Goal: Task Accomplishment & Management: Use online tool/utility

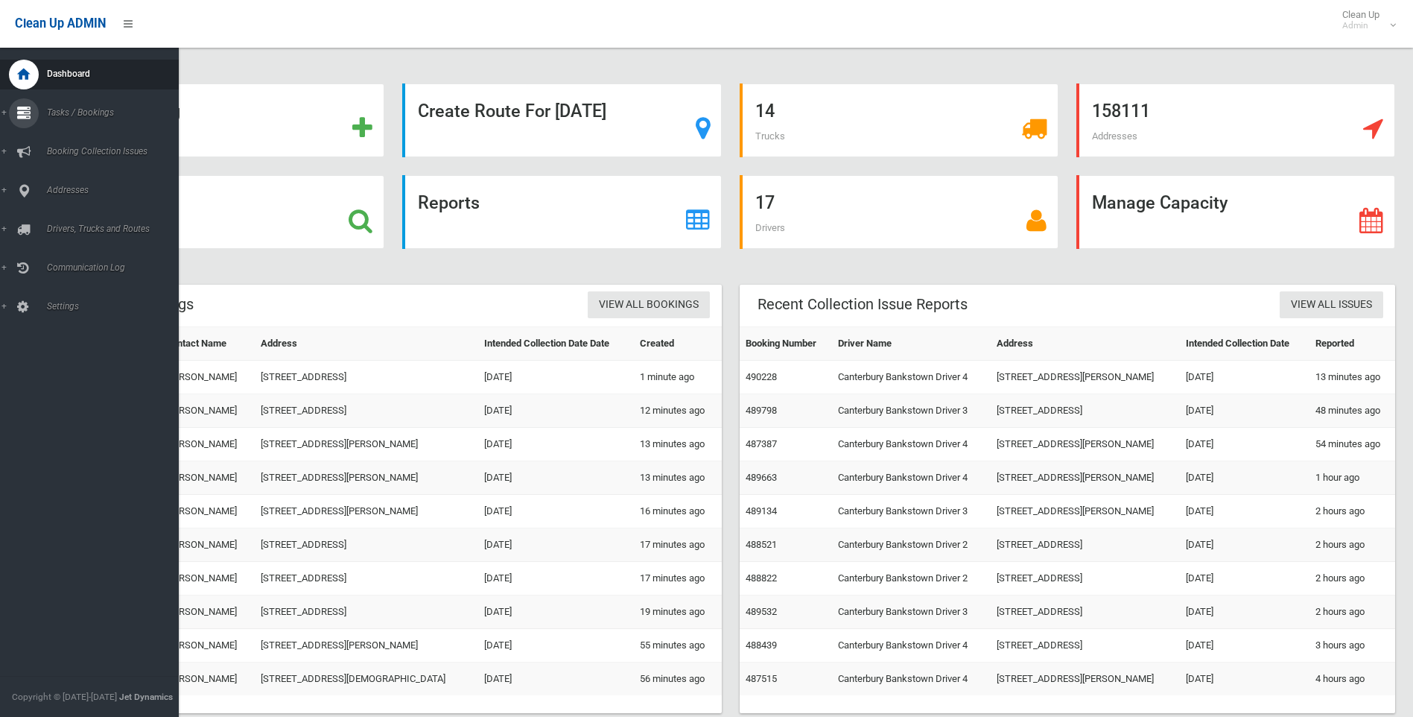
click at [31, 116] on div at bounding box center [24, 113] width 30 height 30
click at [67, 223] on span "Search" at bounding box center [109, 222] width 135 height 10
click at [26, 186] on icon at bounding box center [23, 191] width 13 height 30
click at [68, 215] on span "All Addresses" at bounding box center [109, 216] width 135 height 10
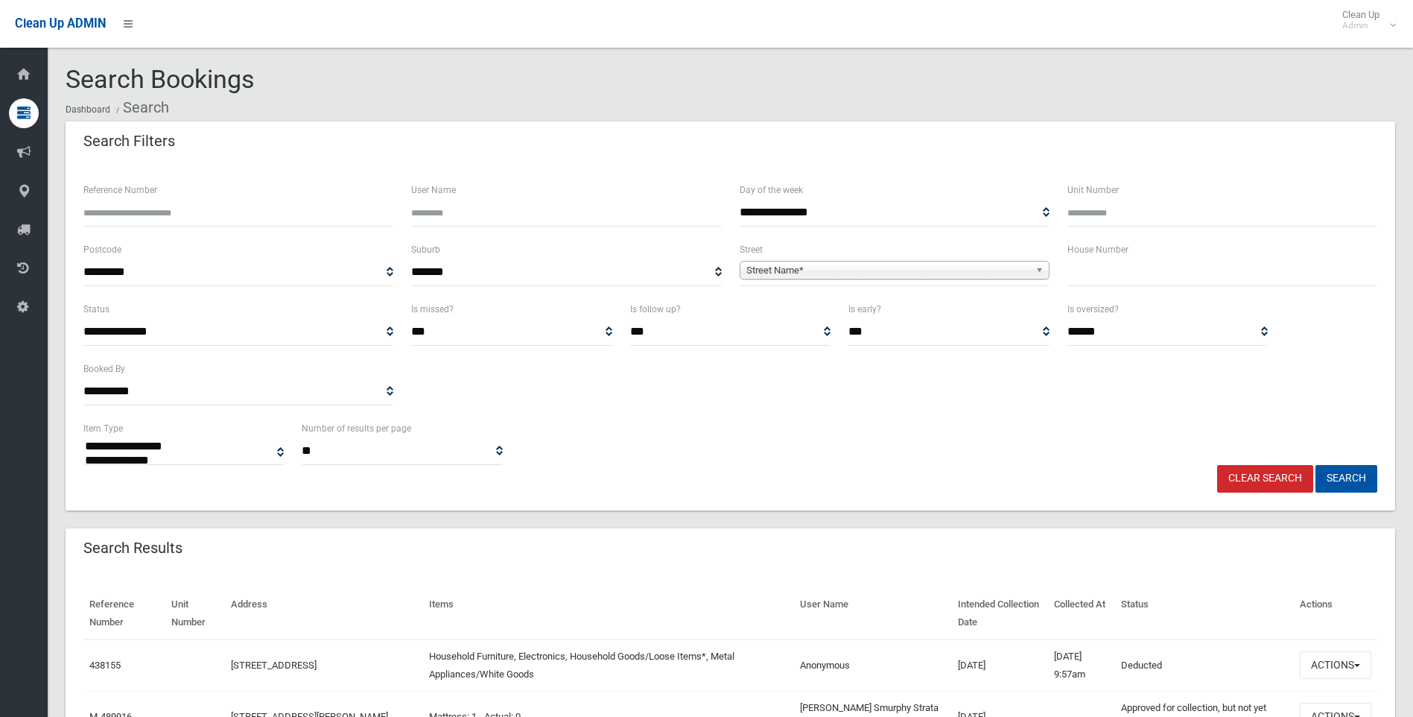
select select
click at [1099, 272] on input "text" at bounding box center [1223, 273] width 310 height 28
type input "*"
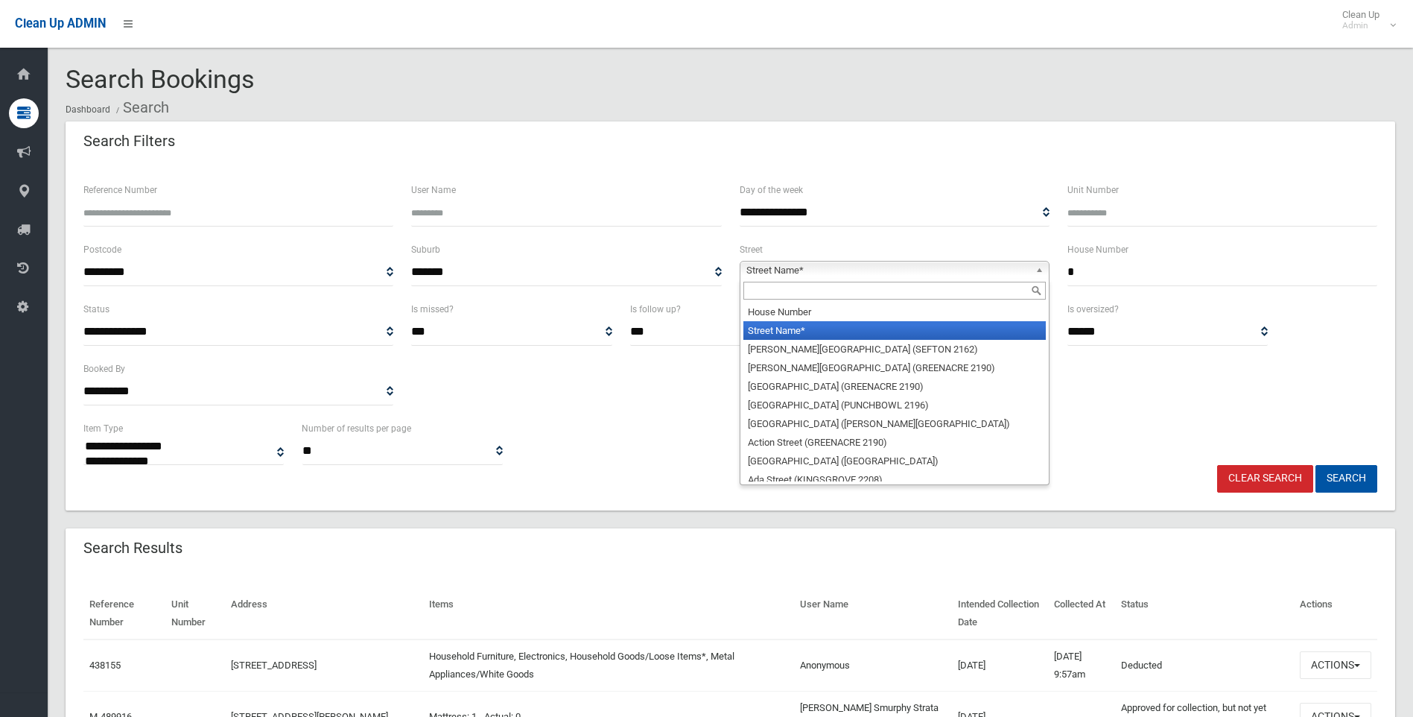
click at [777, 262] on span "Street Name*" at bounding box center [888, 271] width 283 height 18
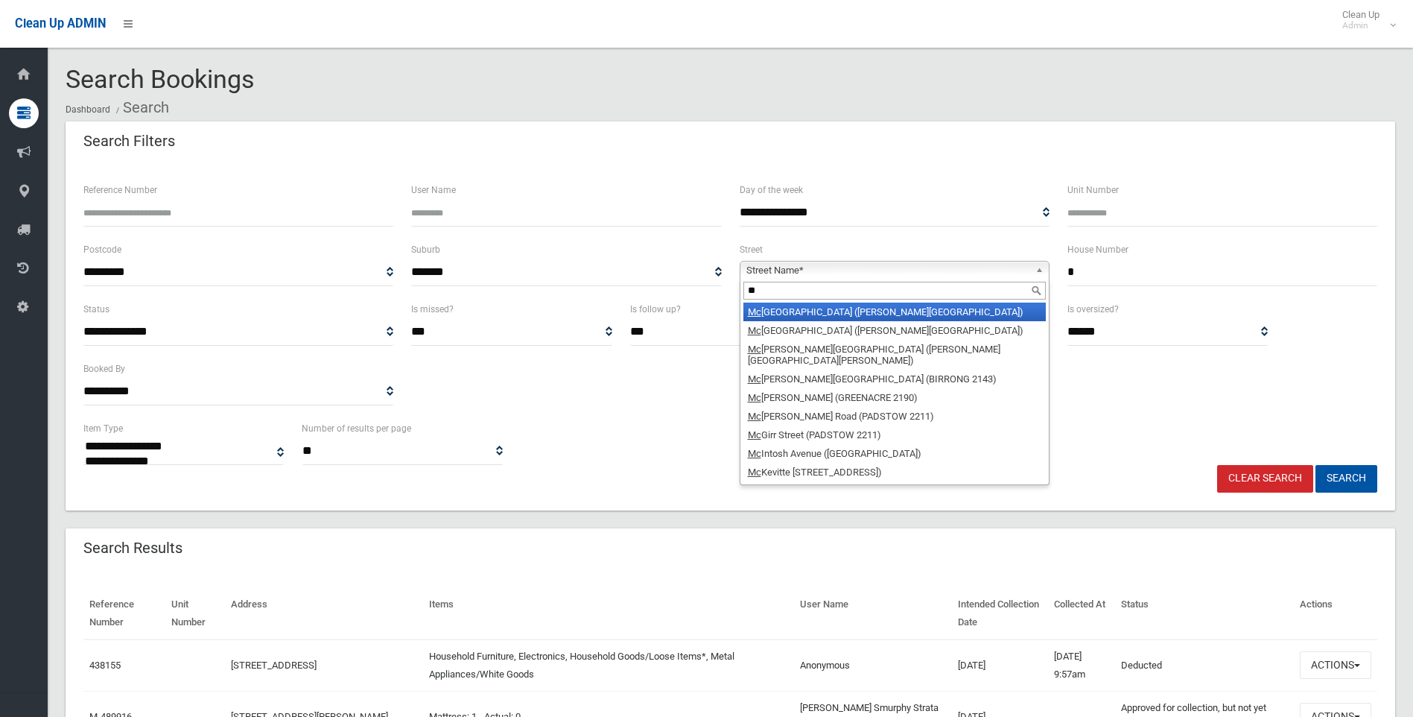
type input "*"
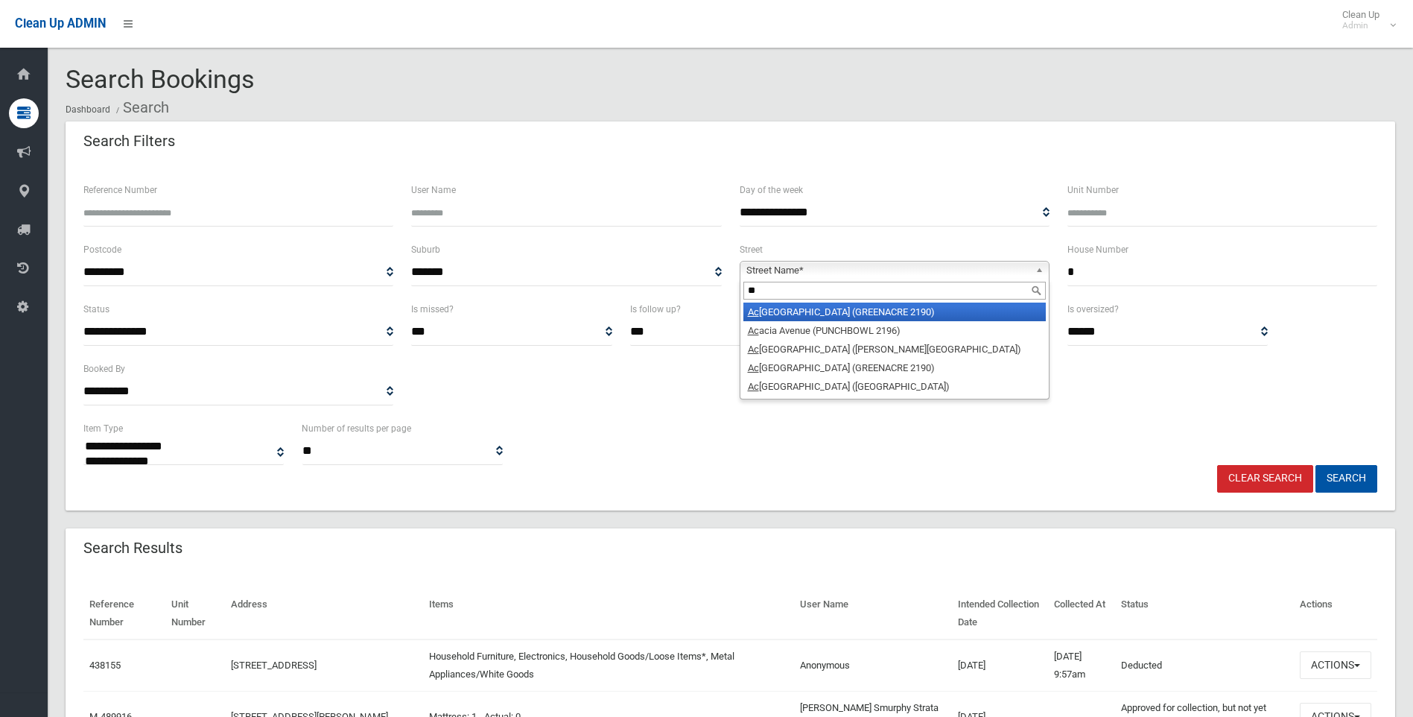
type input "*"
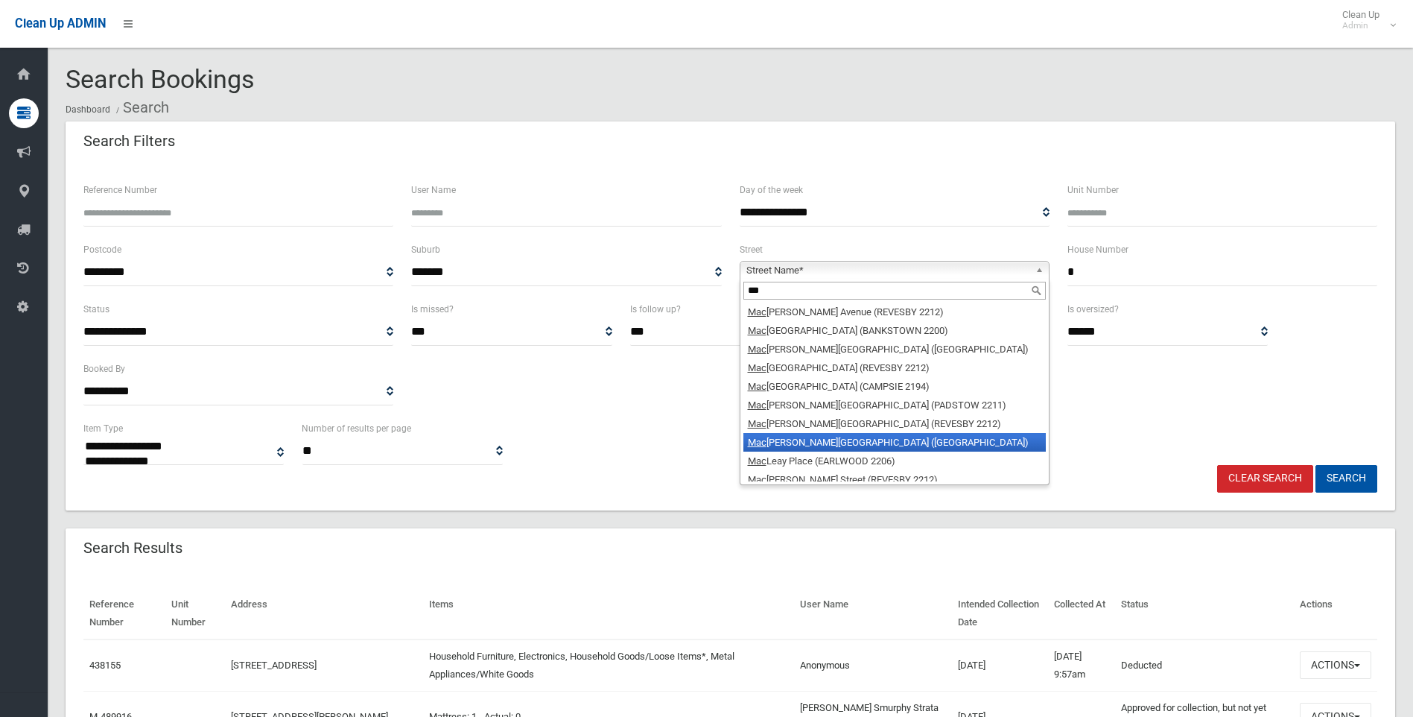
type input "***"
click at [891, 442] on li "Mac laurin Avenue (EAST HILLS 2213)" at bounding box center [895, 442] width 302 height 19
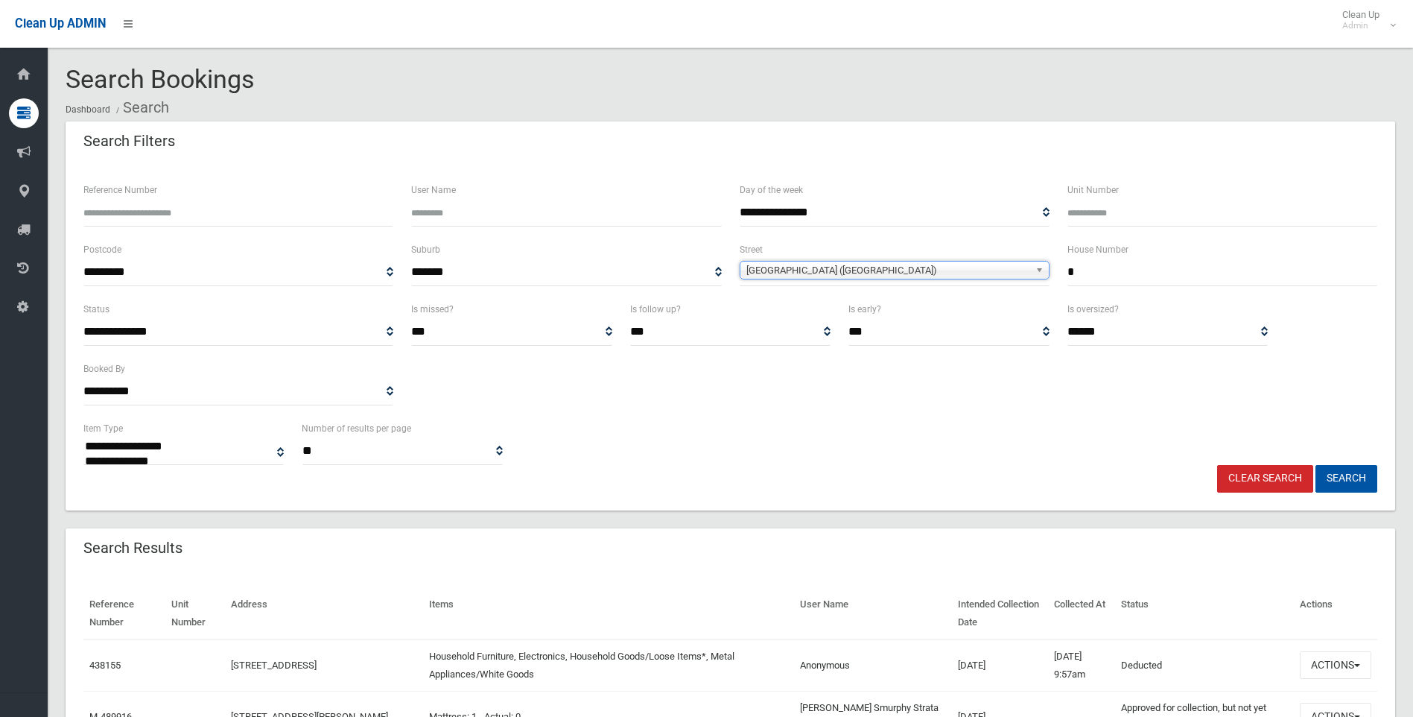
click at [1278, 474] on link "Clear Search" at bounding box center [1265, 479] width 96 height 28
select select
type input "*"
click at [817, 277] on span "Street Name*" at bounding box center [888, 271] width 283 height 18
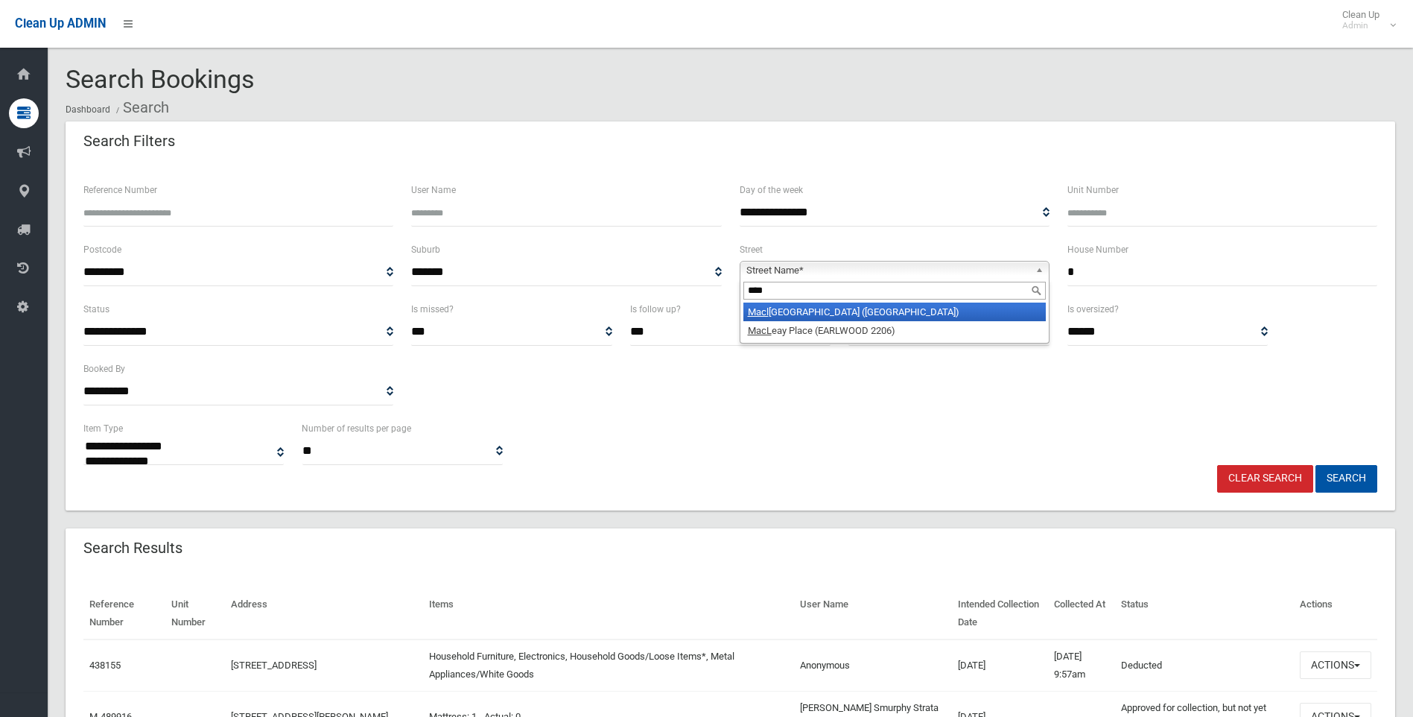
type input "****"
click at [799, 311] on li "Macl aurin Avenue (EAST HILLS 2213)" at bounding box center [895, 311] width 302 height 19
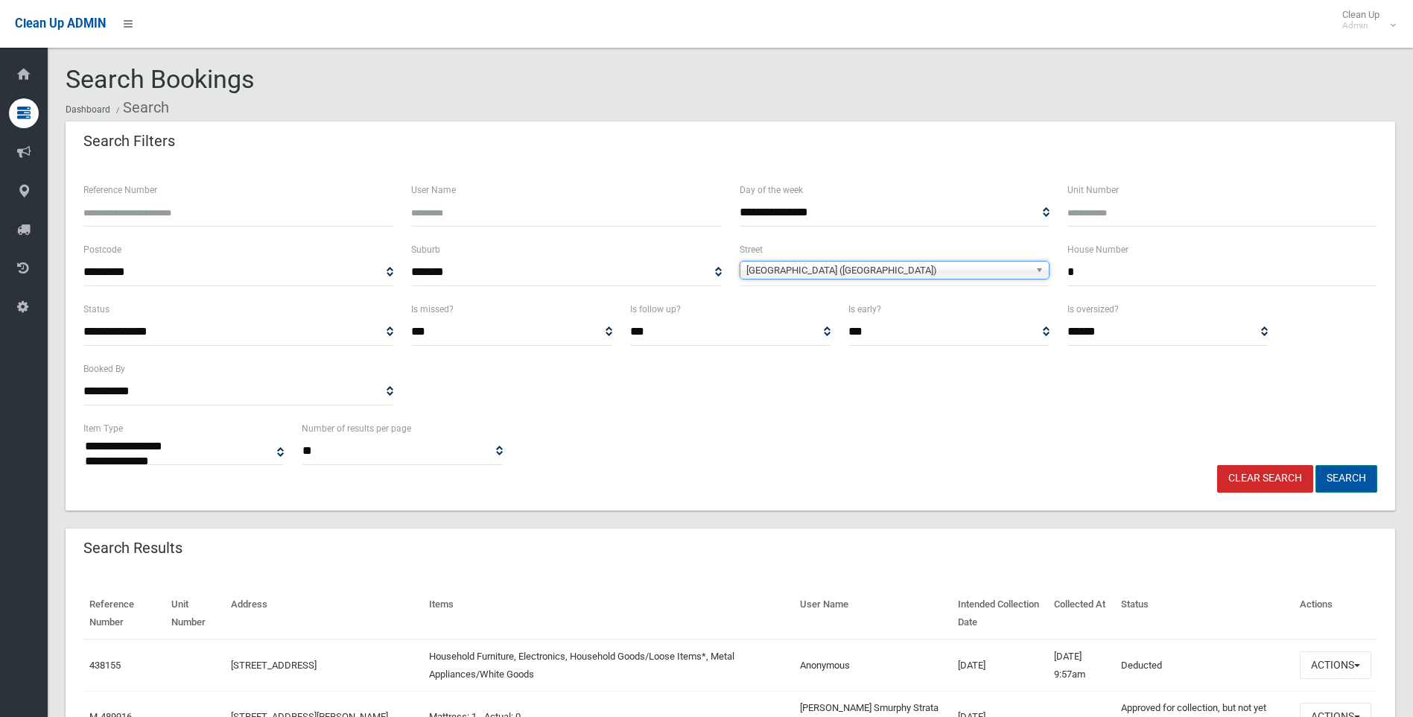
click at [1346, 480] on button "Search" at bounding box center [1347, 479] width 62 height 28
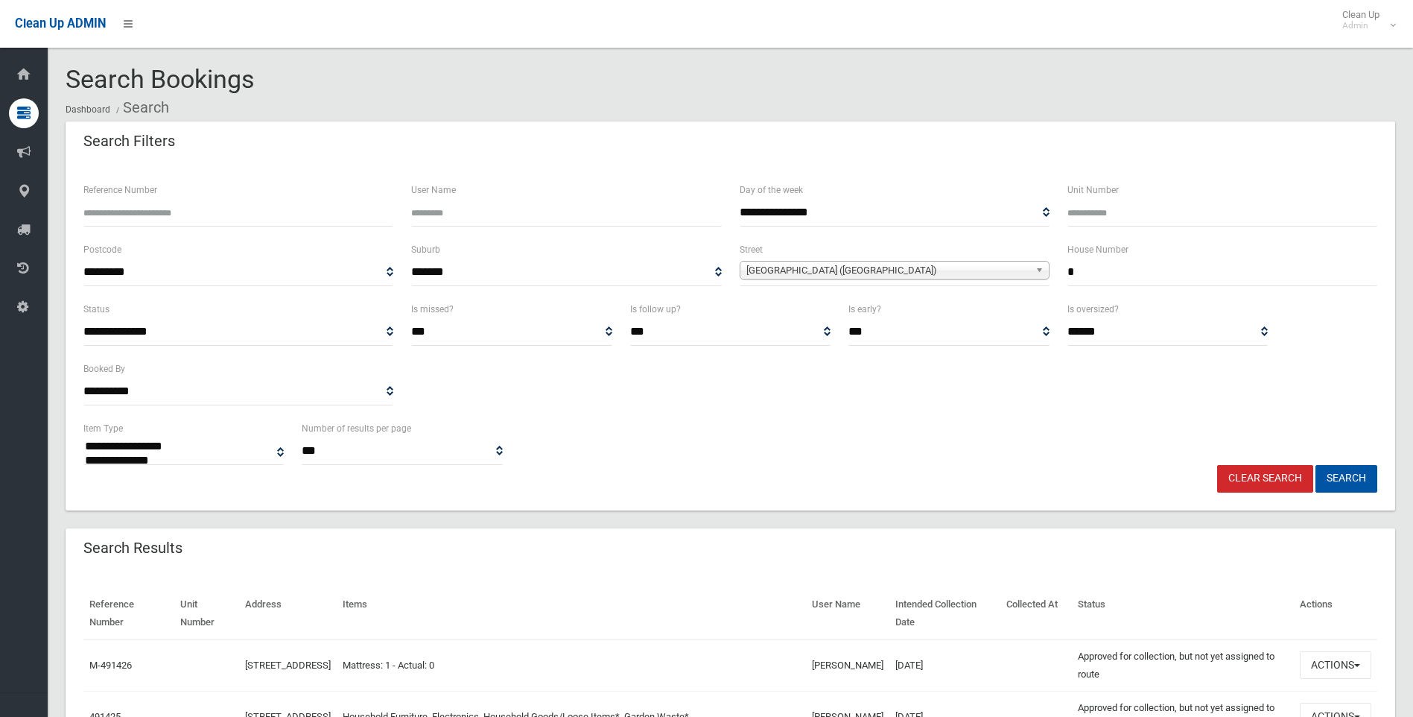
select select
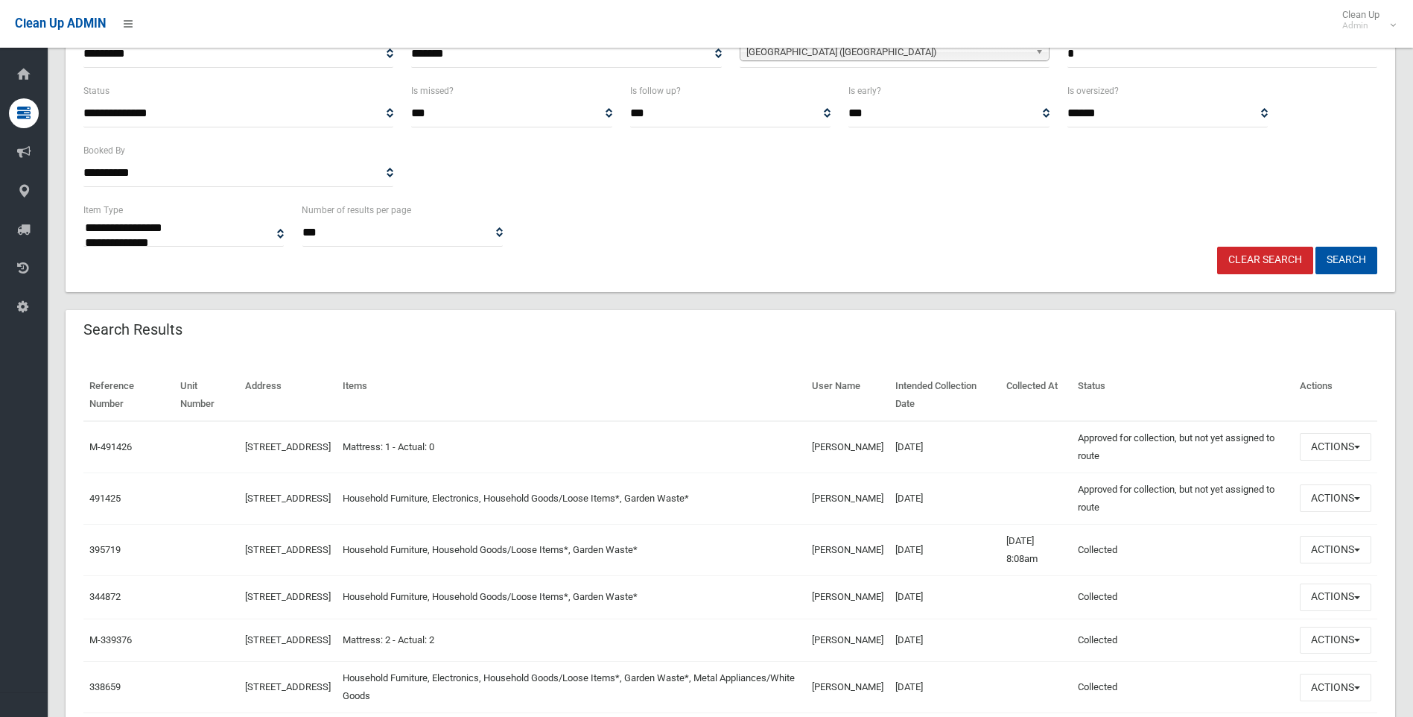
scroll to position [224, 0]
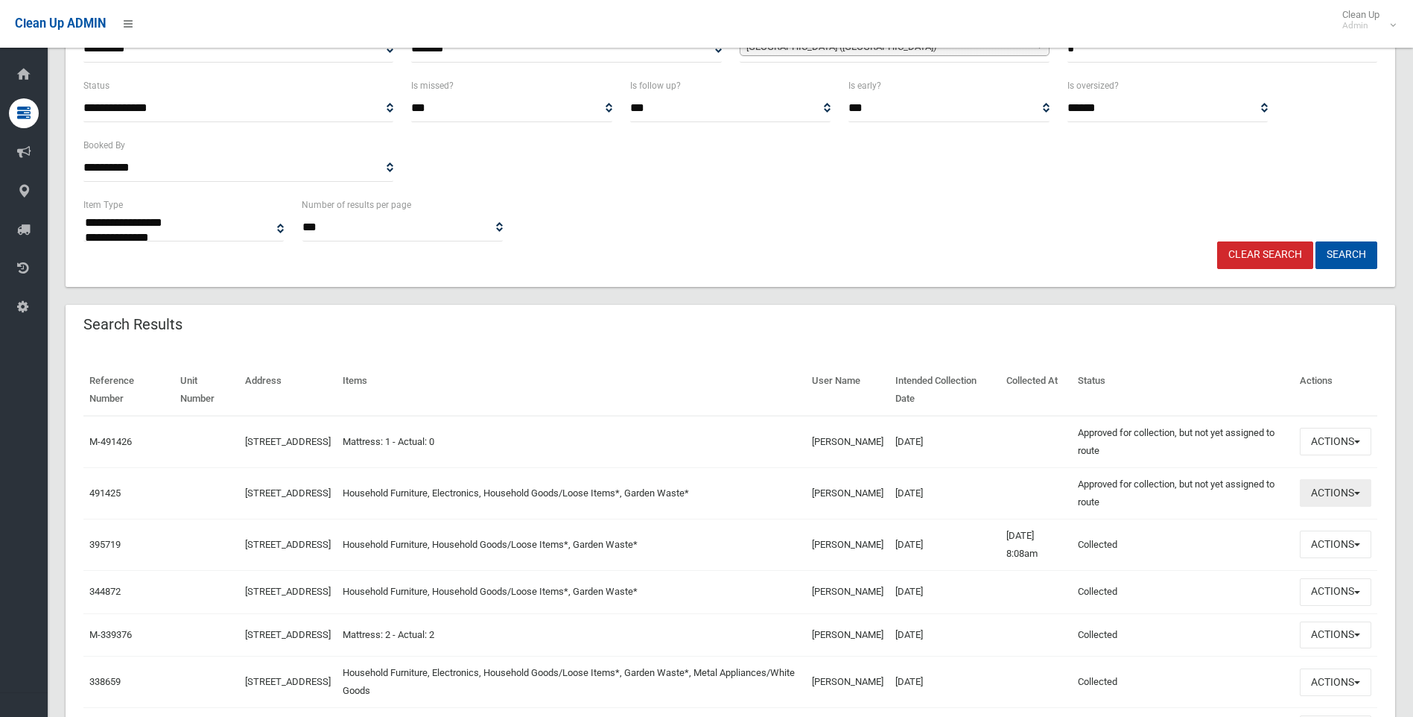
click at [1330, 501] on button "Actions" at bounding box center [1336, 493] width 72 height 28
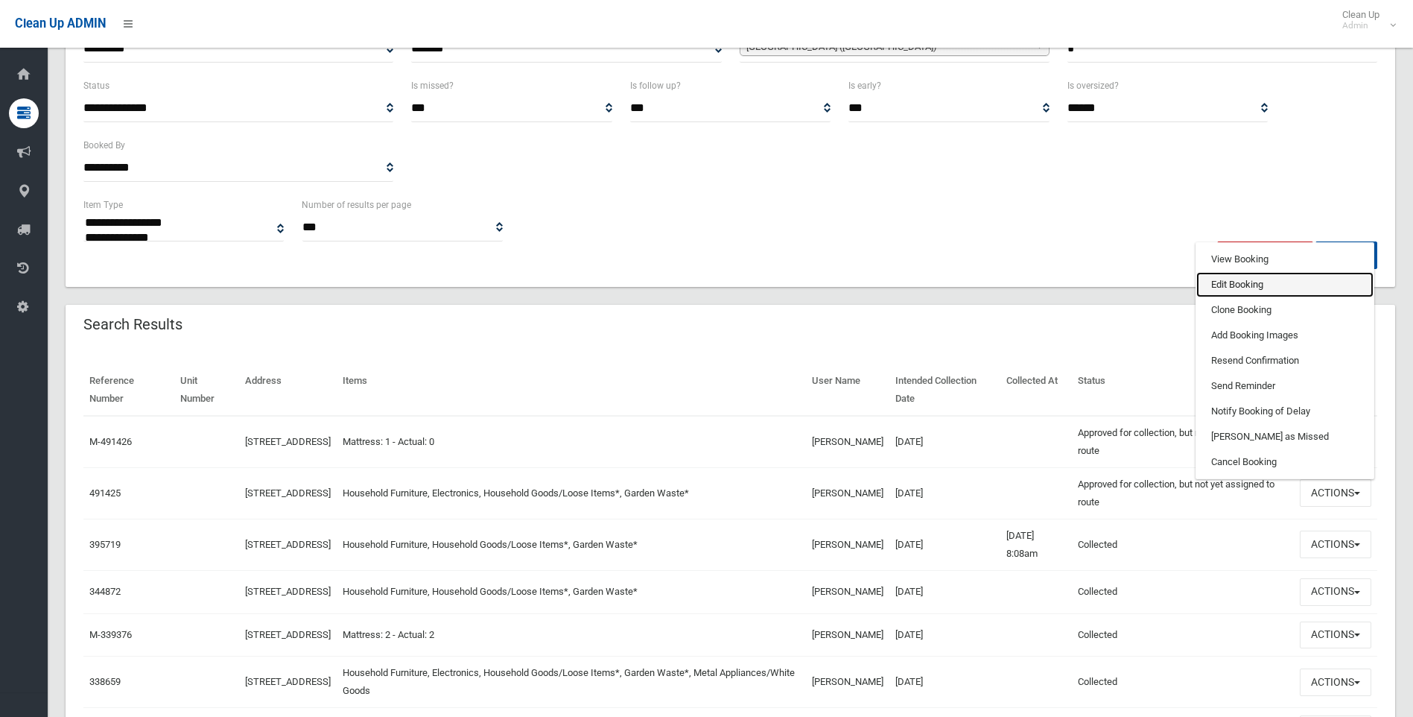
click at [1270, 291] on link "Edit Booking" at bounding box center [1285, 284] width 177 height 25
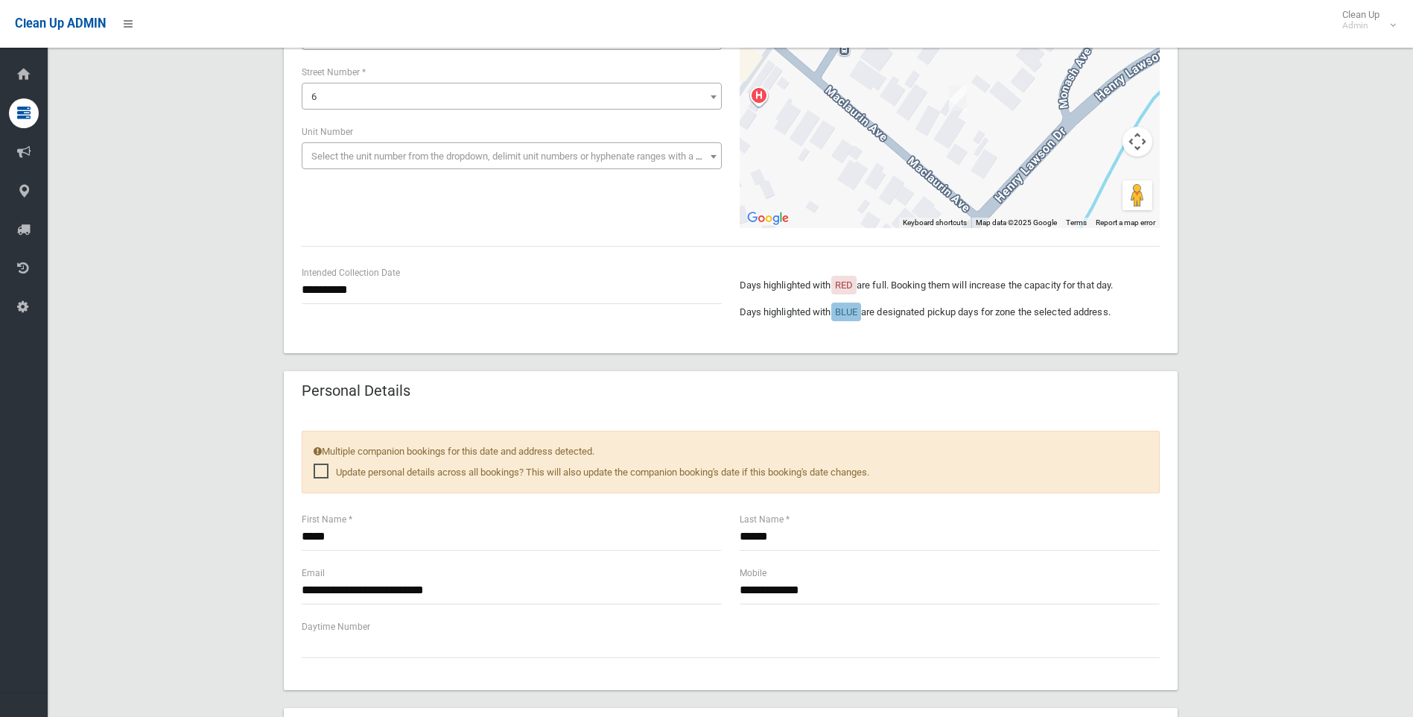
scroll to position [104, 0]
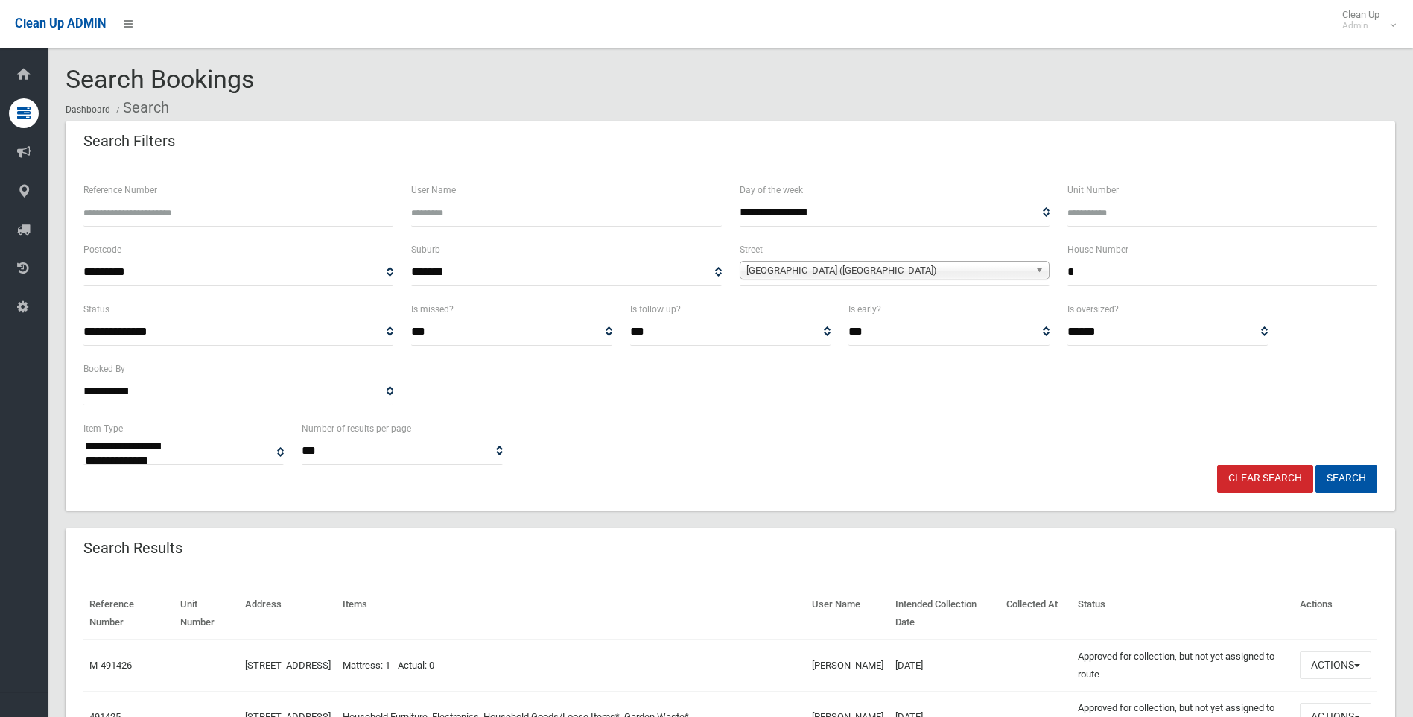
select select
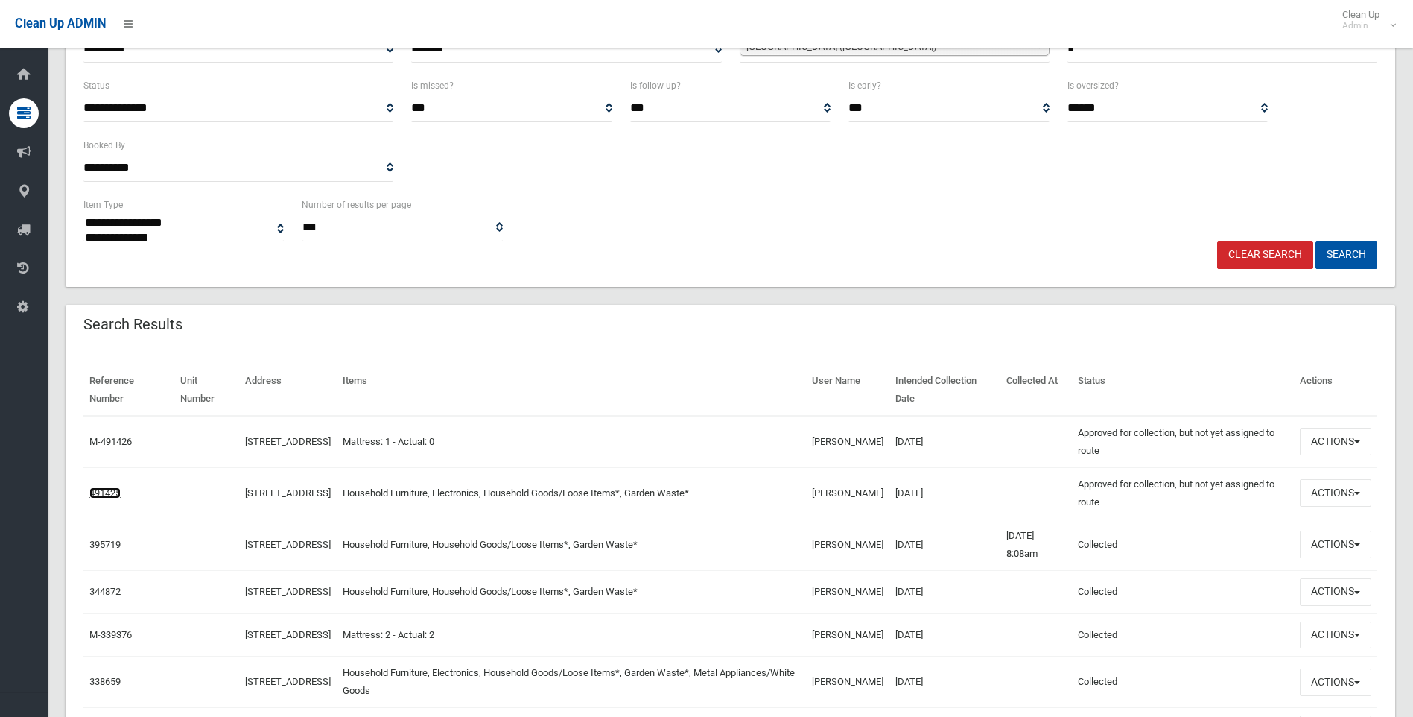
click at [112, 487] on link "491425" at bounding box center [104, 492] width 31 height 11
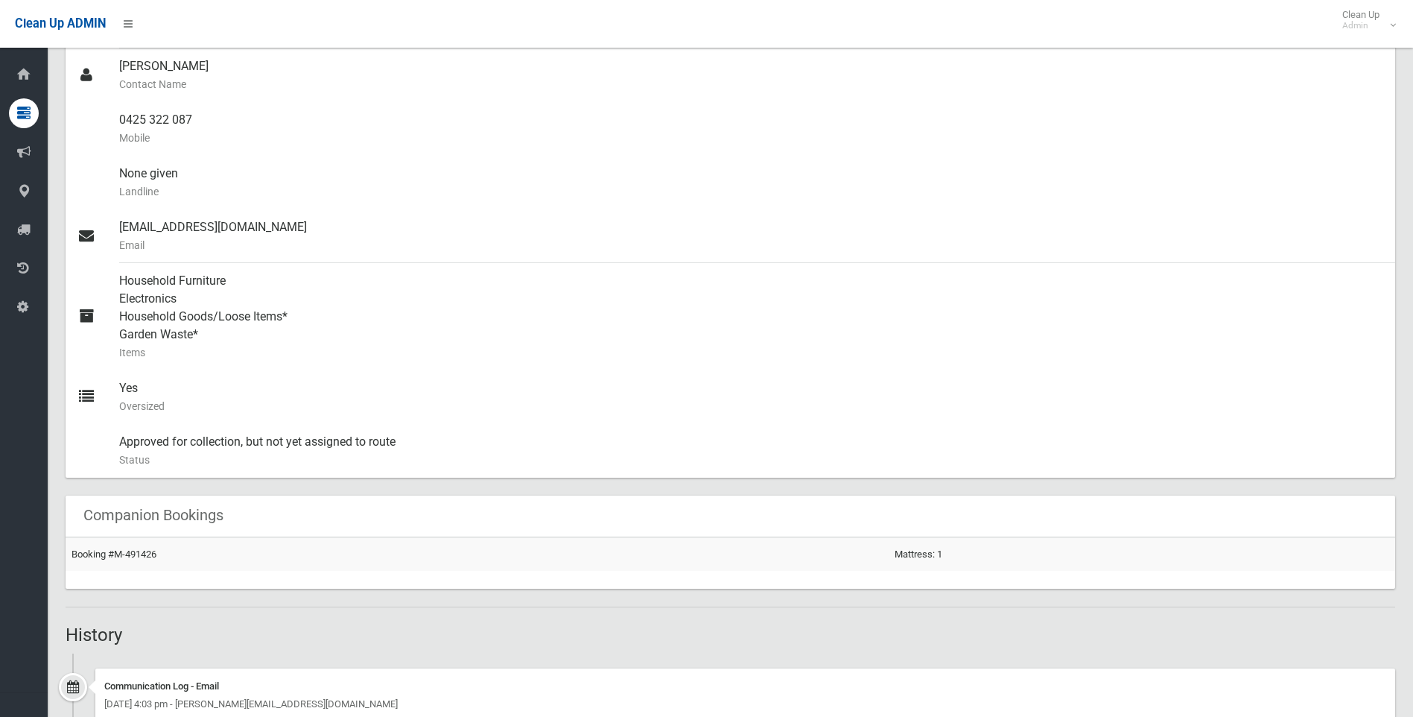
scroll to position [522, 0]
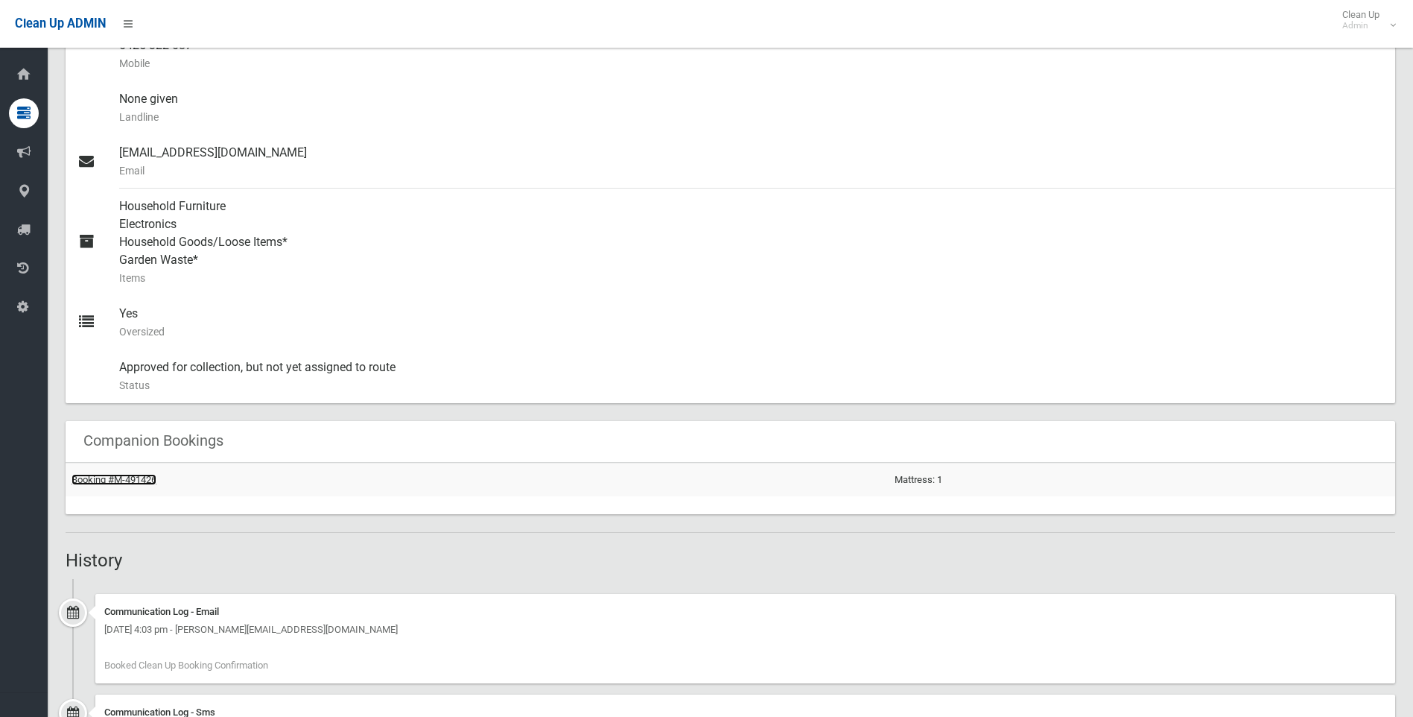
click at [116, 479] on link "Booking #M-491426" at bounding box center [114, 479] width 85 height 11
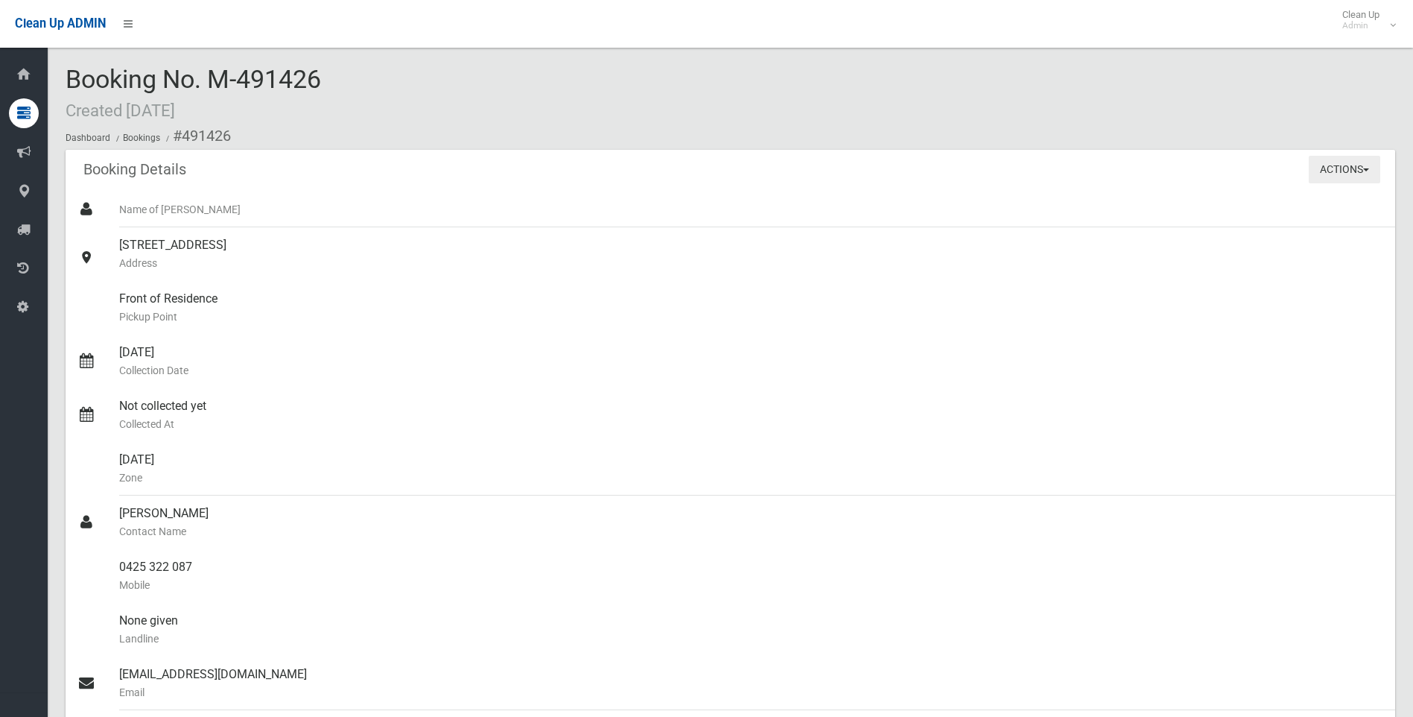
click at [1365, 174] on button "Actions" at bounding box center [1345, 170] width 72 height 28
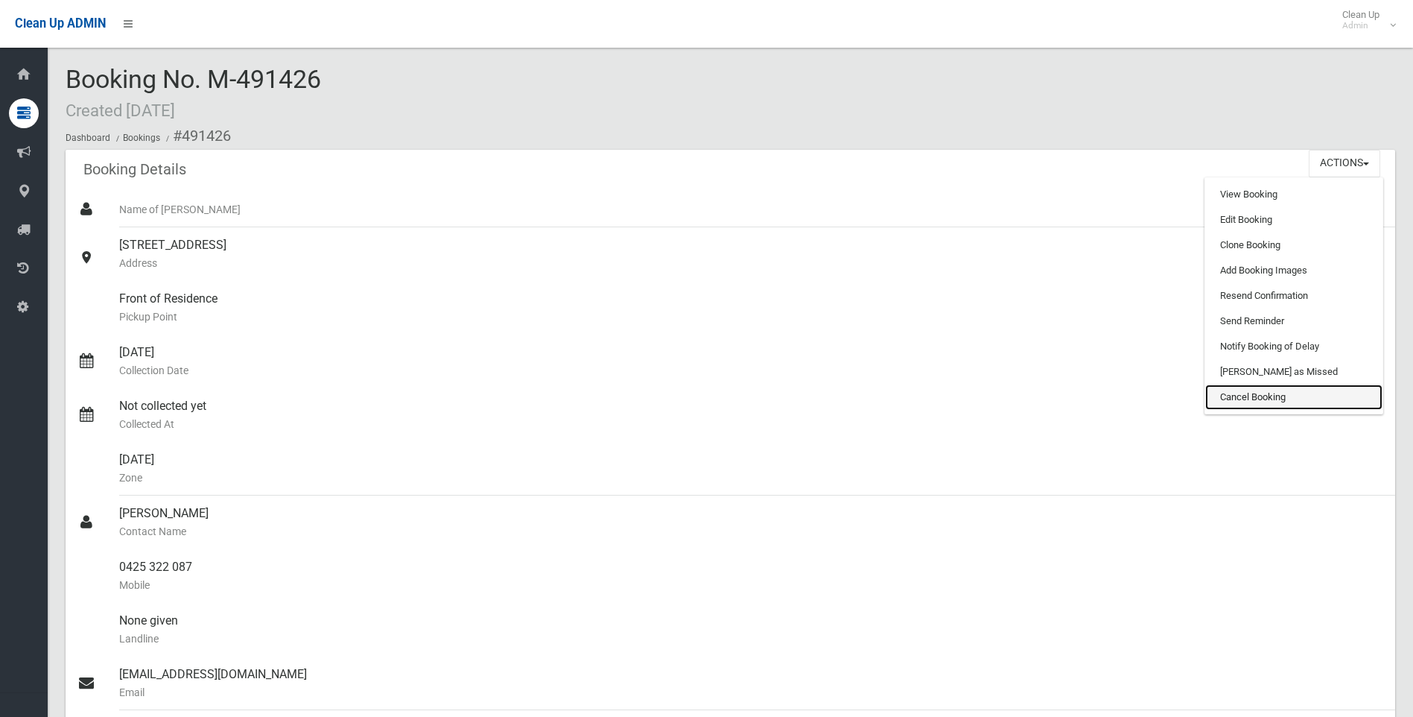
click at [1252, 393] on link "Cancel Booking" at bounding box center [1293, 396] width 177 height 25
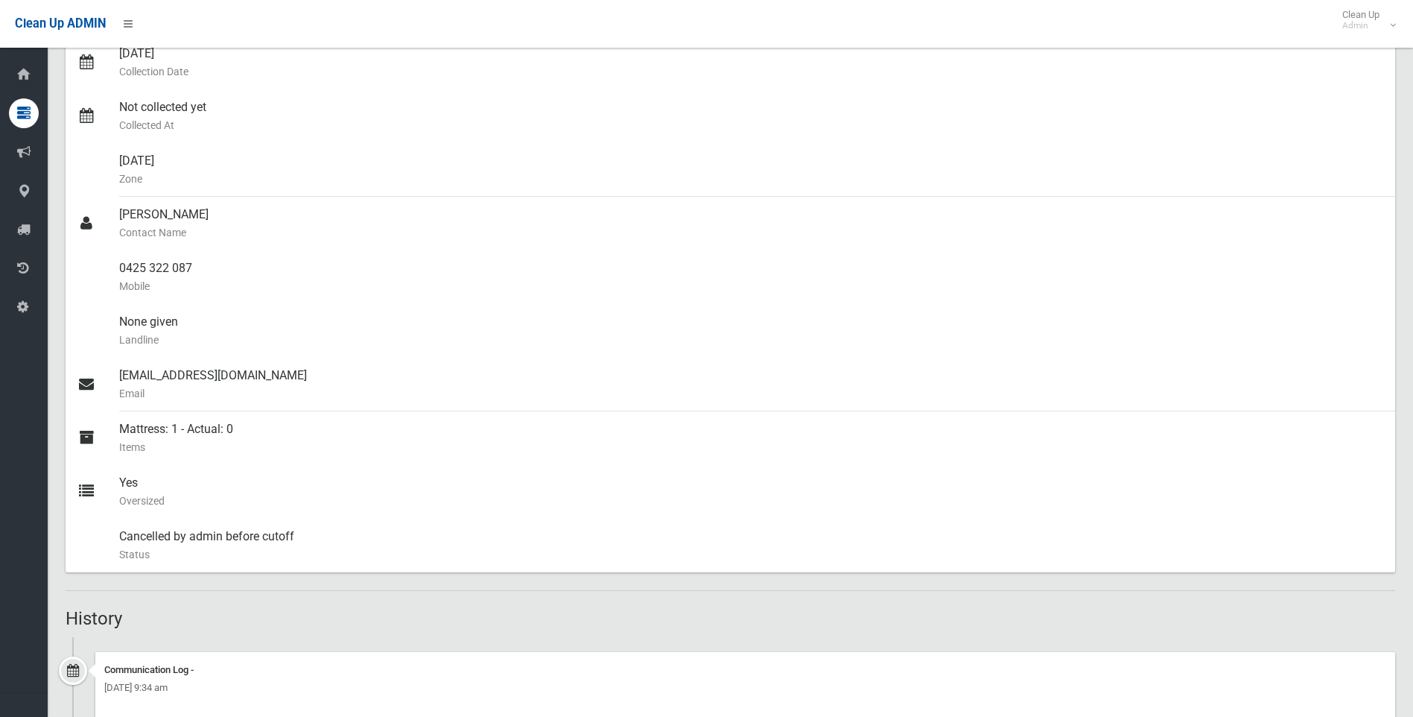
scroll to position [149, 0]
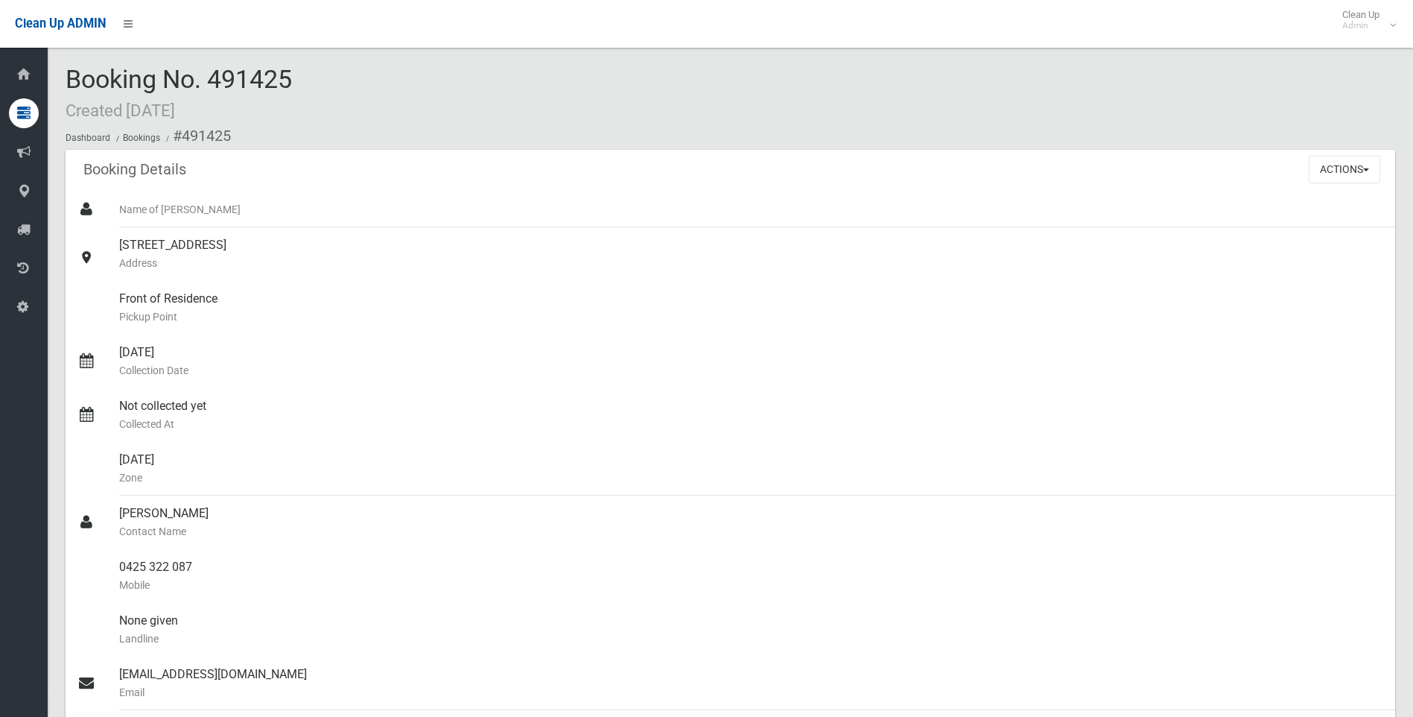
scroll to position [522, 0]
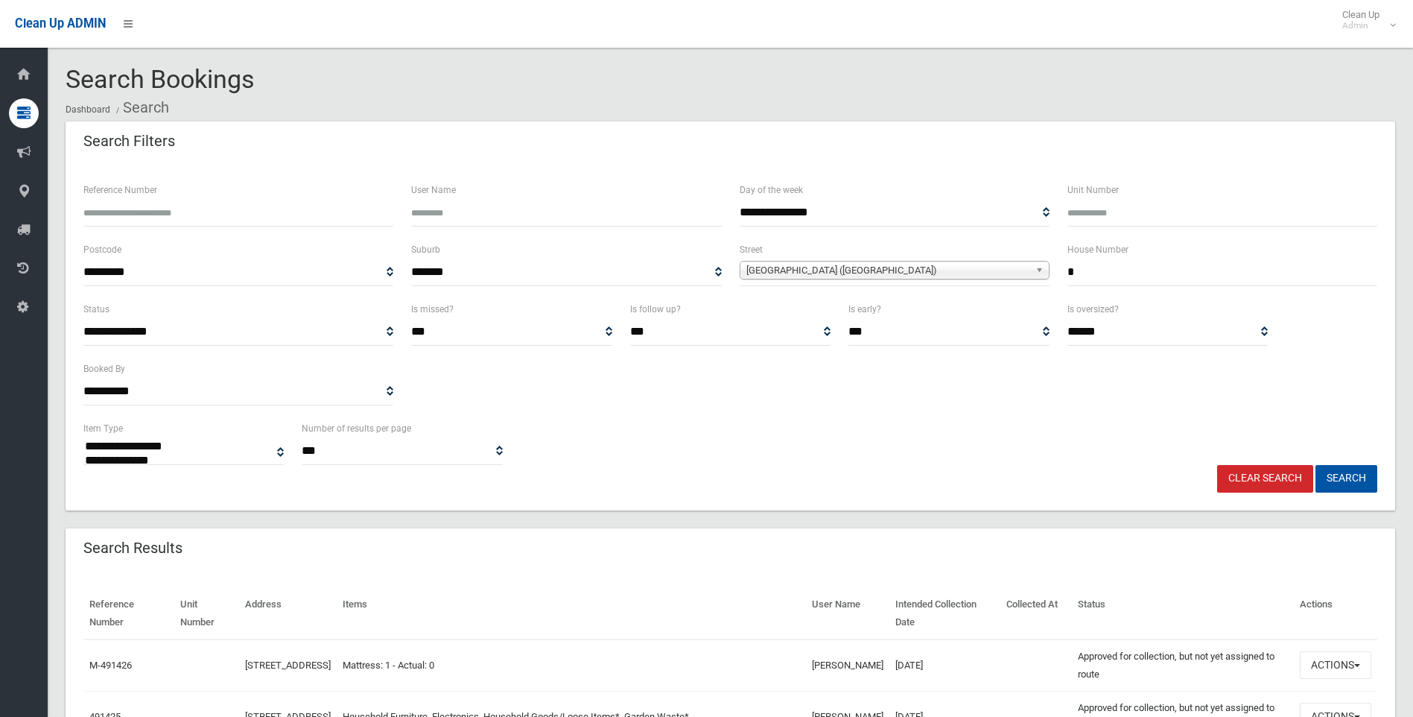
select select
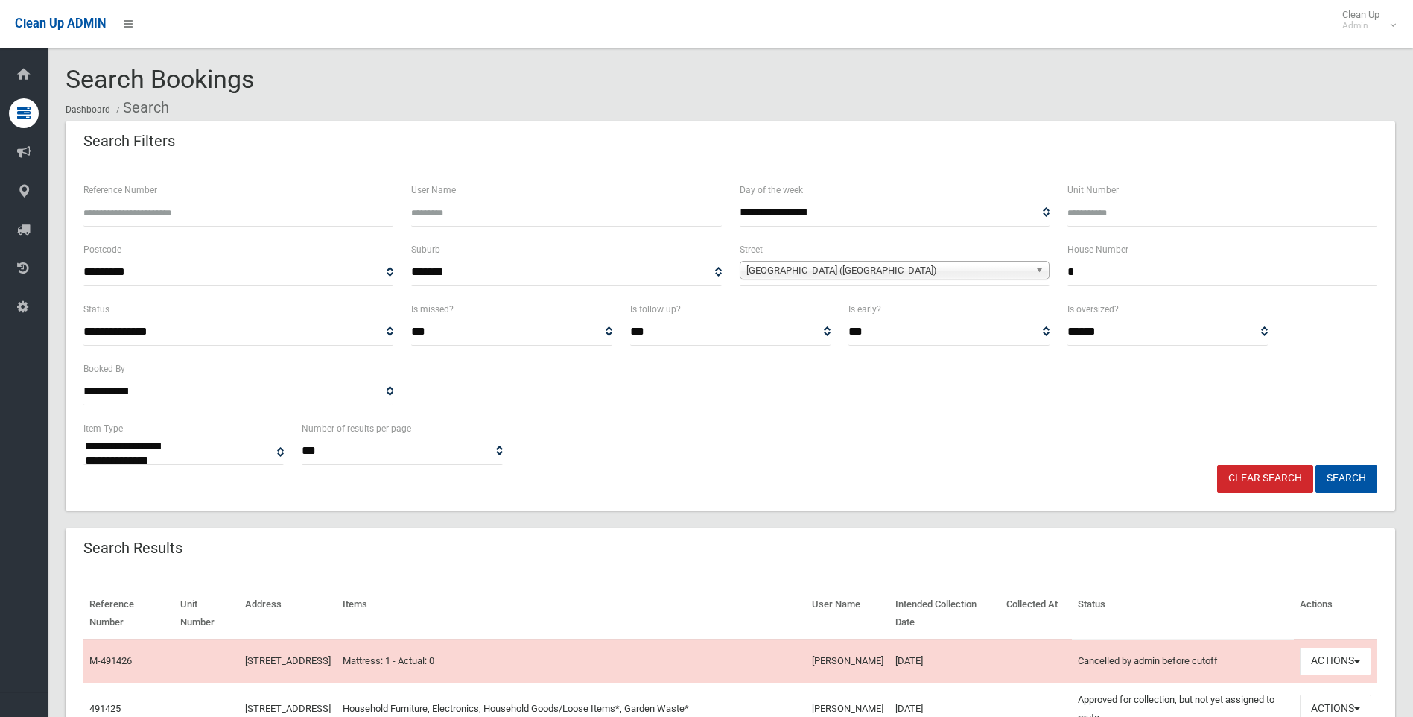
select select
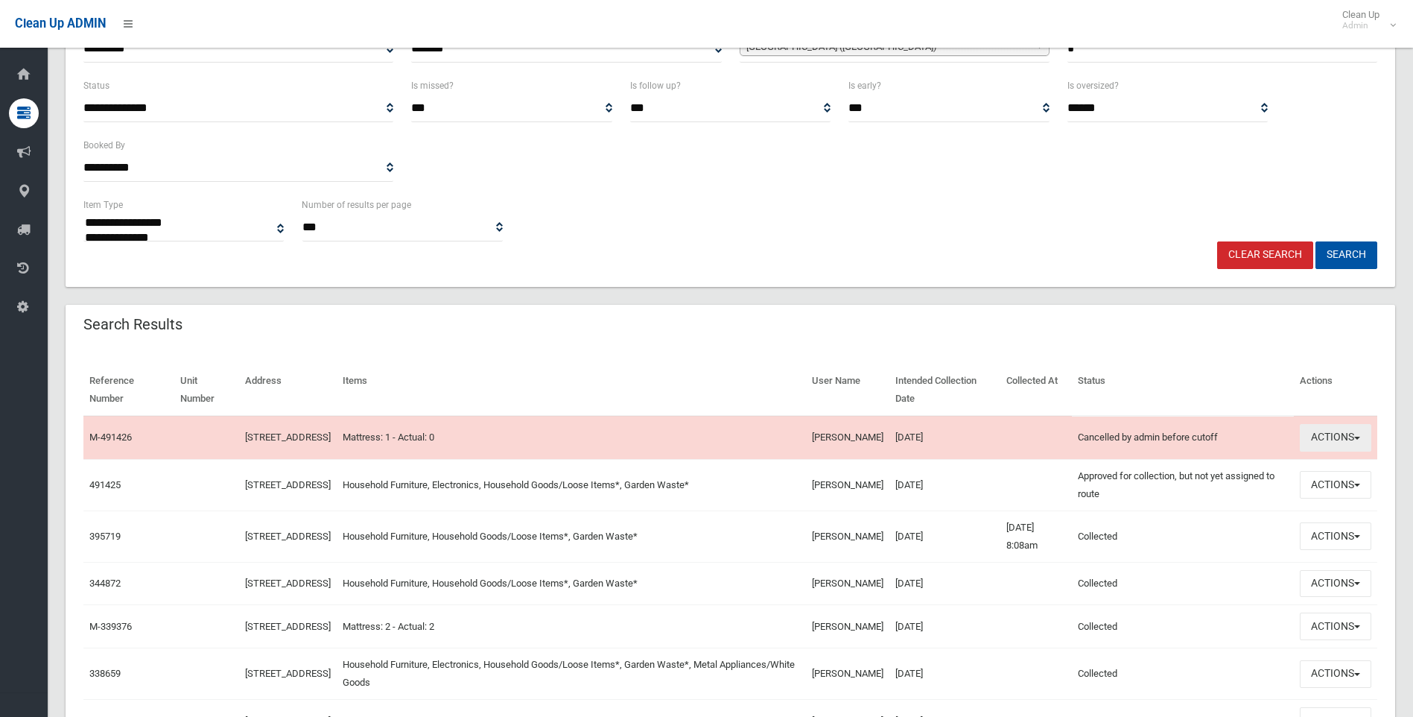
click at [1351, 443] on button "Actions" at bounding box center [1336, 438] width 72 height 28
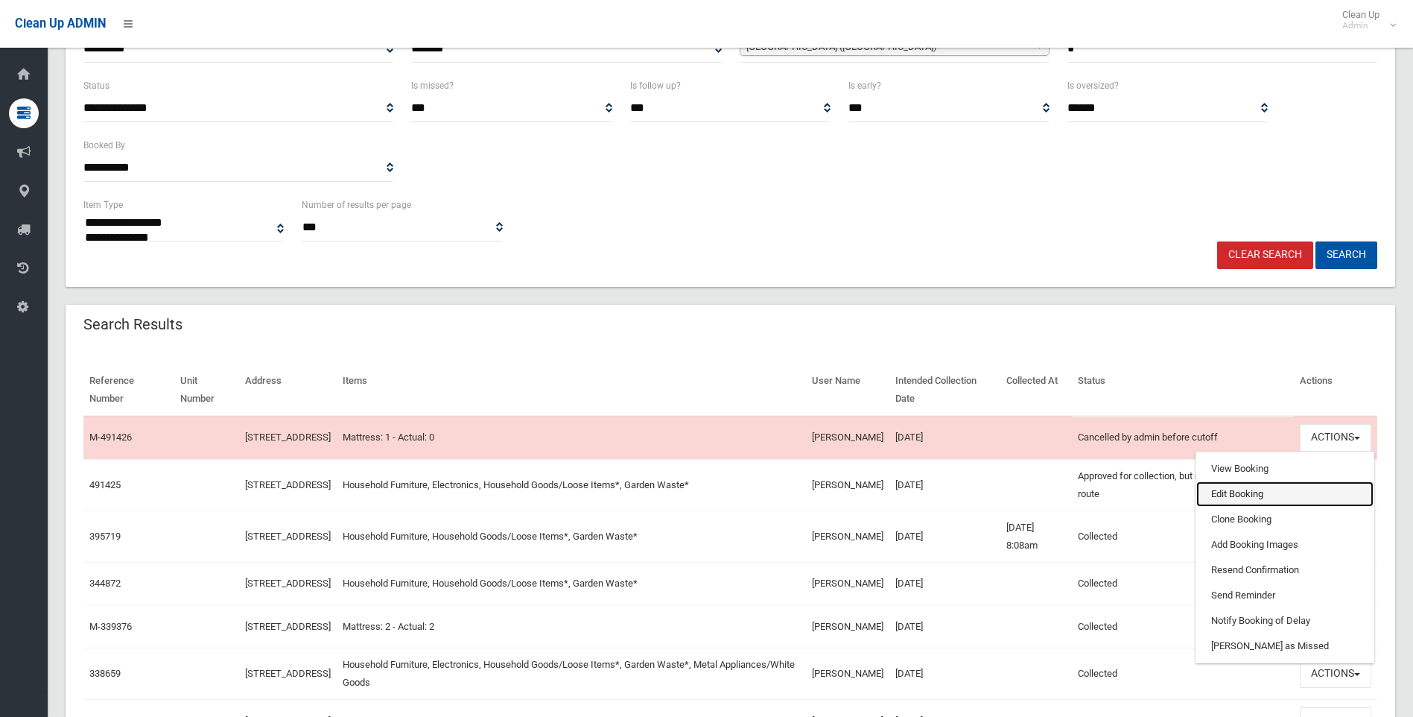
click at [1261, 495] on link "Edit Booking" at bounding box center [1285, 493] width 177 height 25
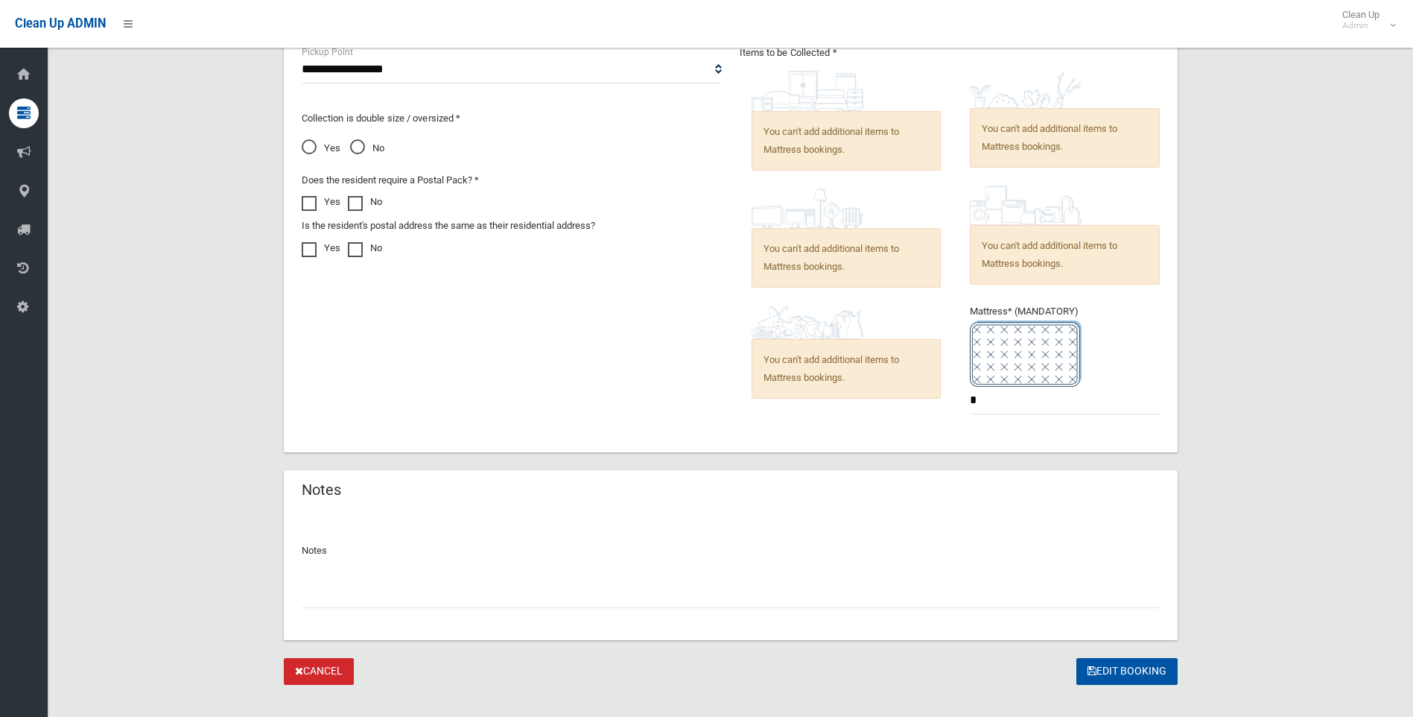
scroll to position [841, 0]
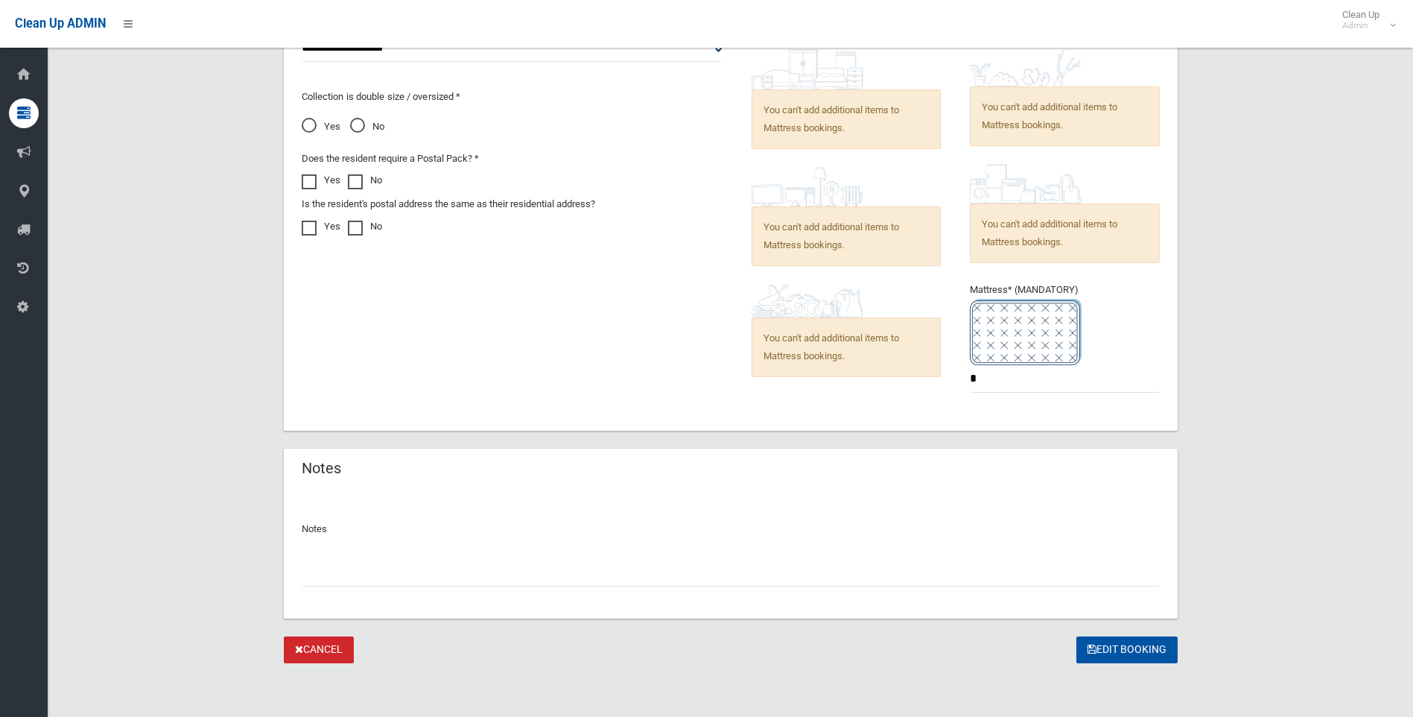
click at [576, 556] on div at bounding box center [731, 566] width 858 height 39
click at [304, 568] on input "text" at bounding box center [731, 573] width 858 height 28
type input "**********"
click at [1120, 647] on button "Edit Booking" at bounding box center [1127, 650] width 101 height 28
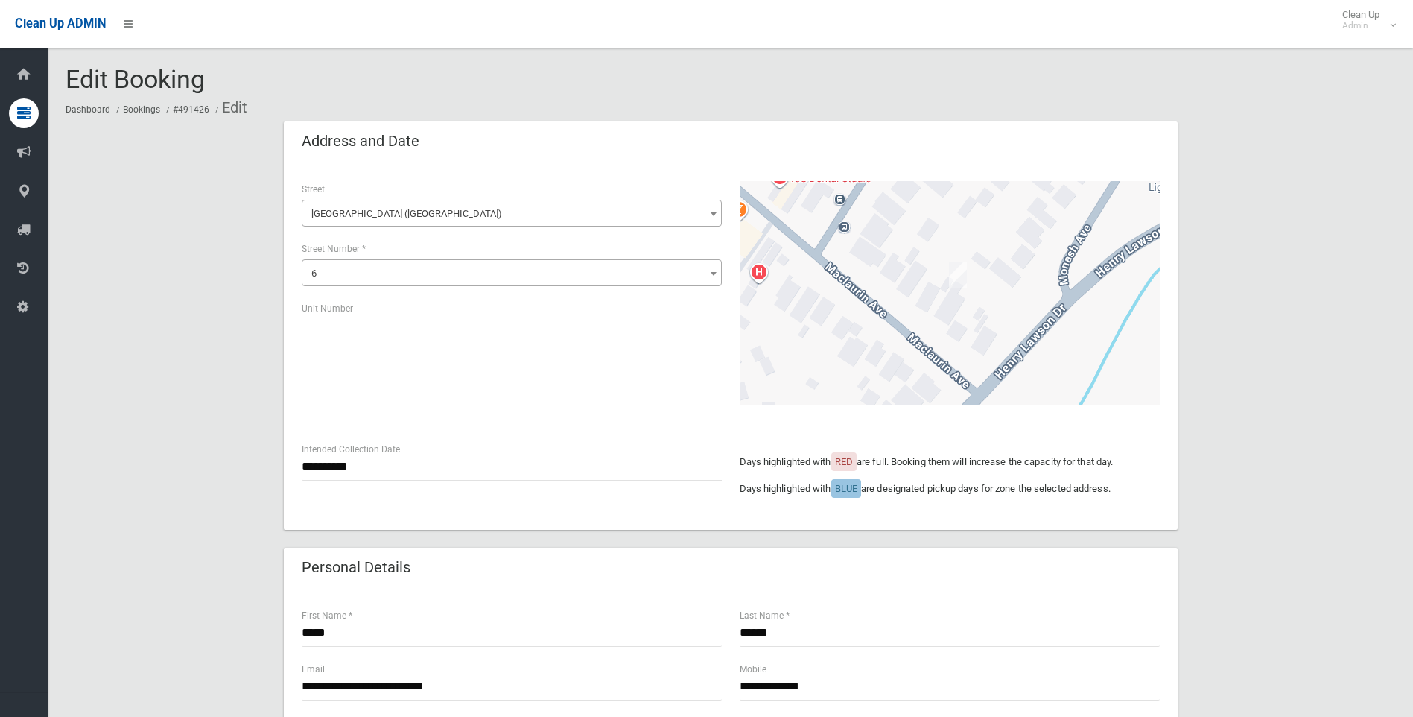
scroll to position [841, 0]
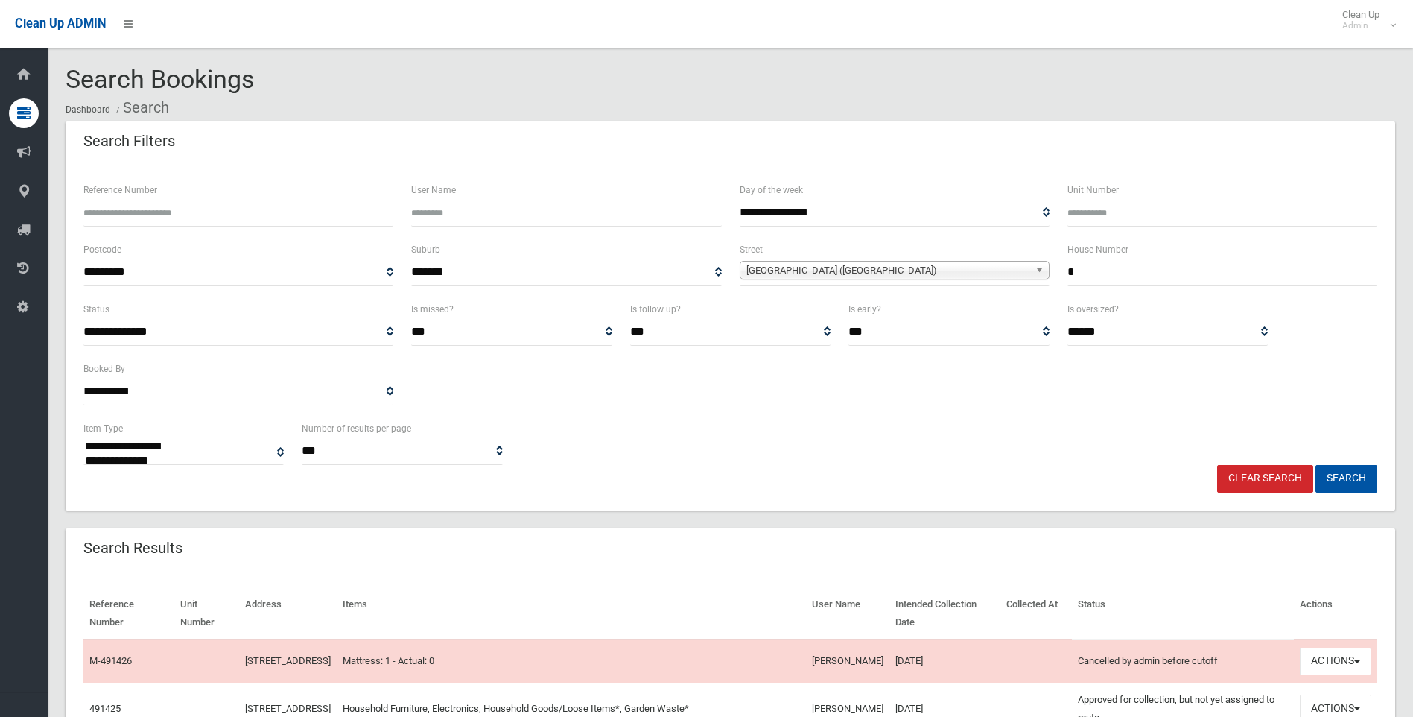
select select
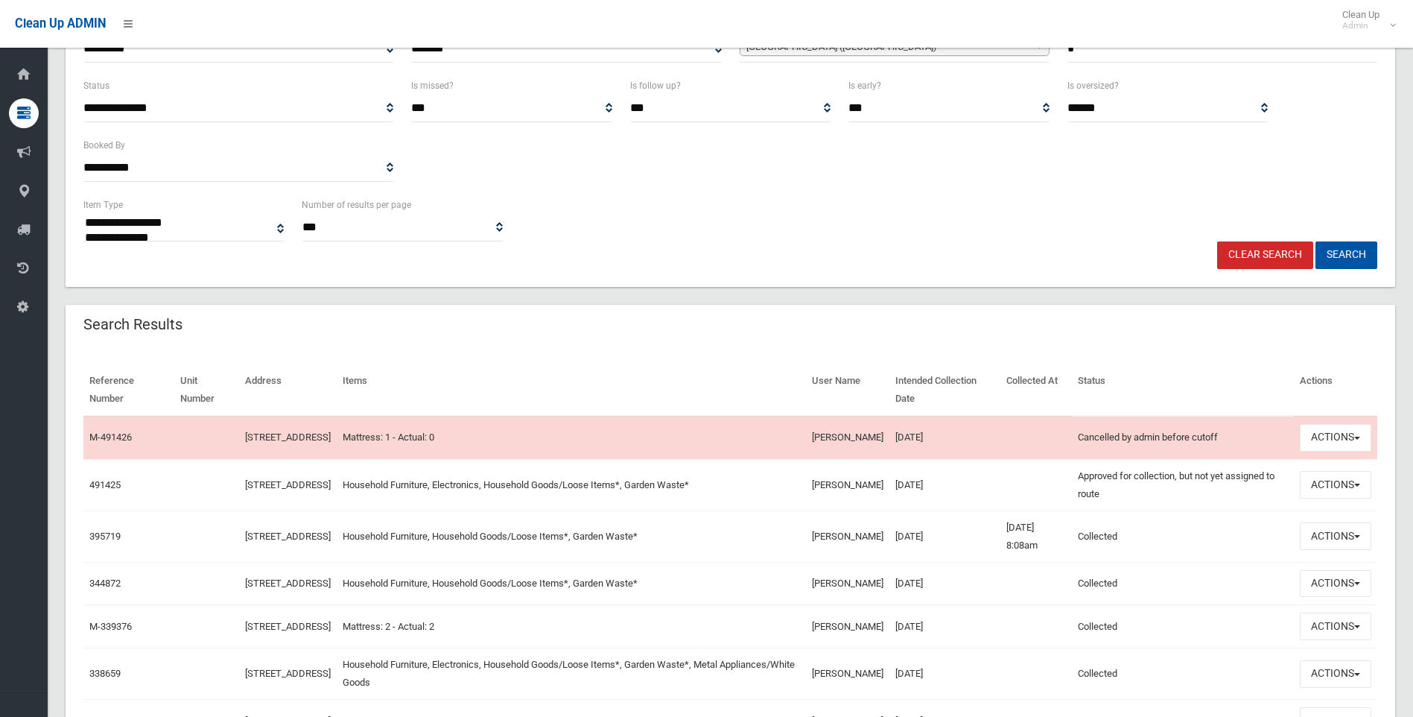
click at [1281, 248] on link "Clear Search" at bounding box center [1265, 255] width 96 height 28
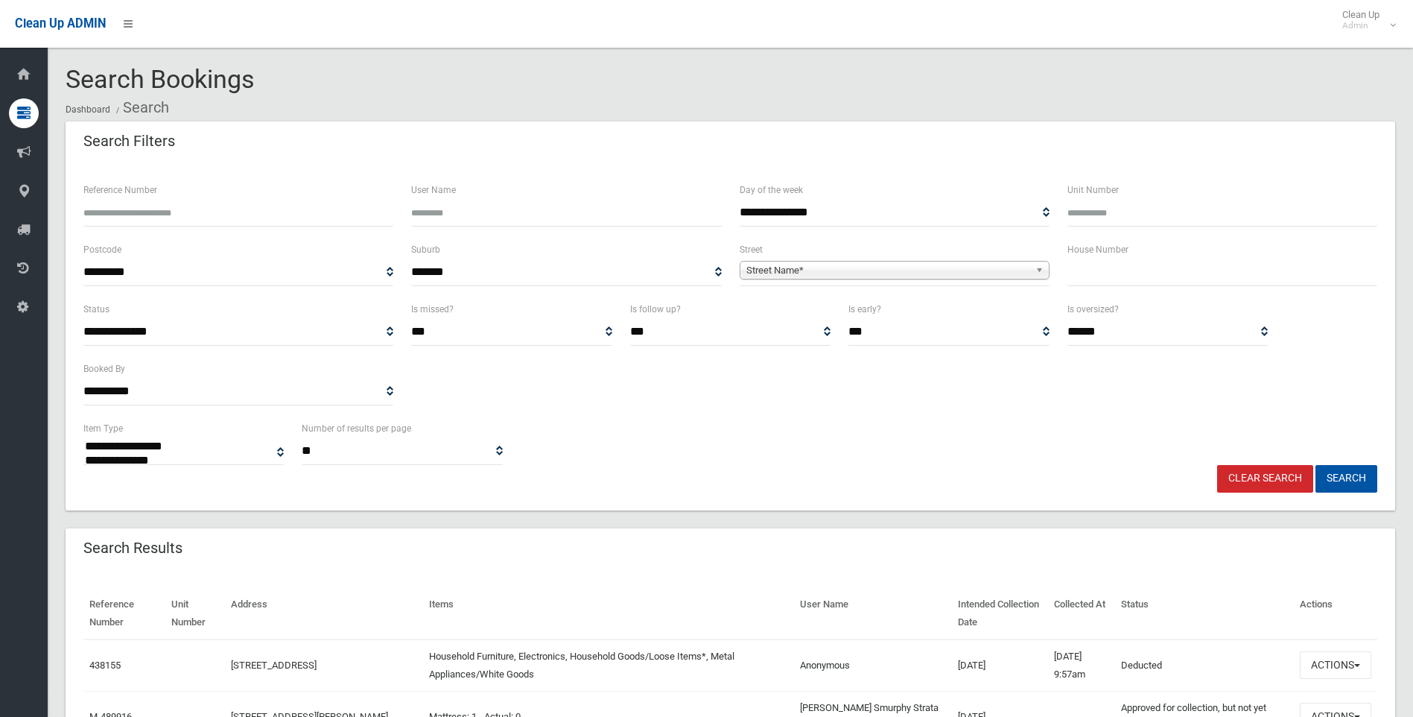
select select
click at [165, 205] on input "Reference Number" at bounding box center [238, 213] width 310 height 28
type input "******"
click at [1316, 465] on button "Search" at bounding box center [1347, 479] width 62 height 28
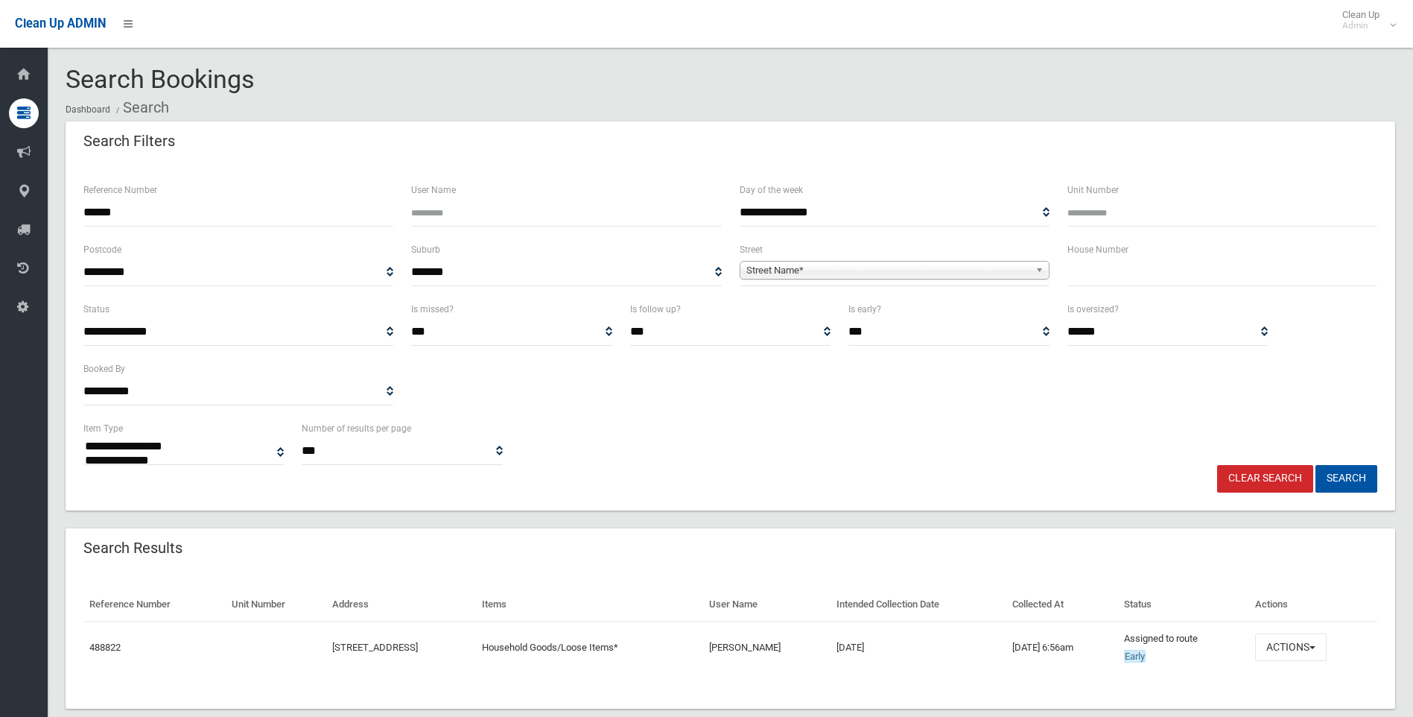
select select
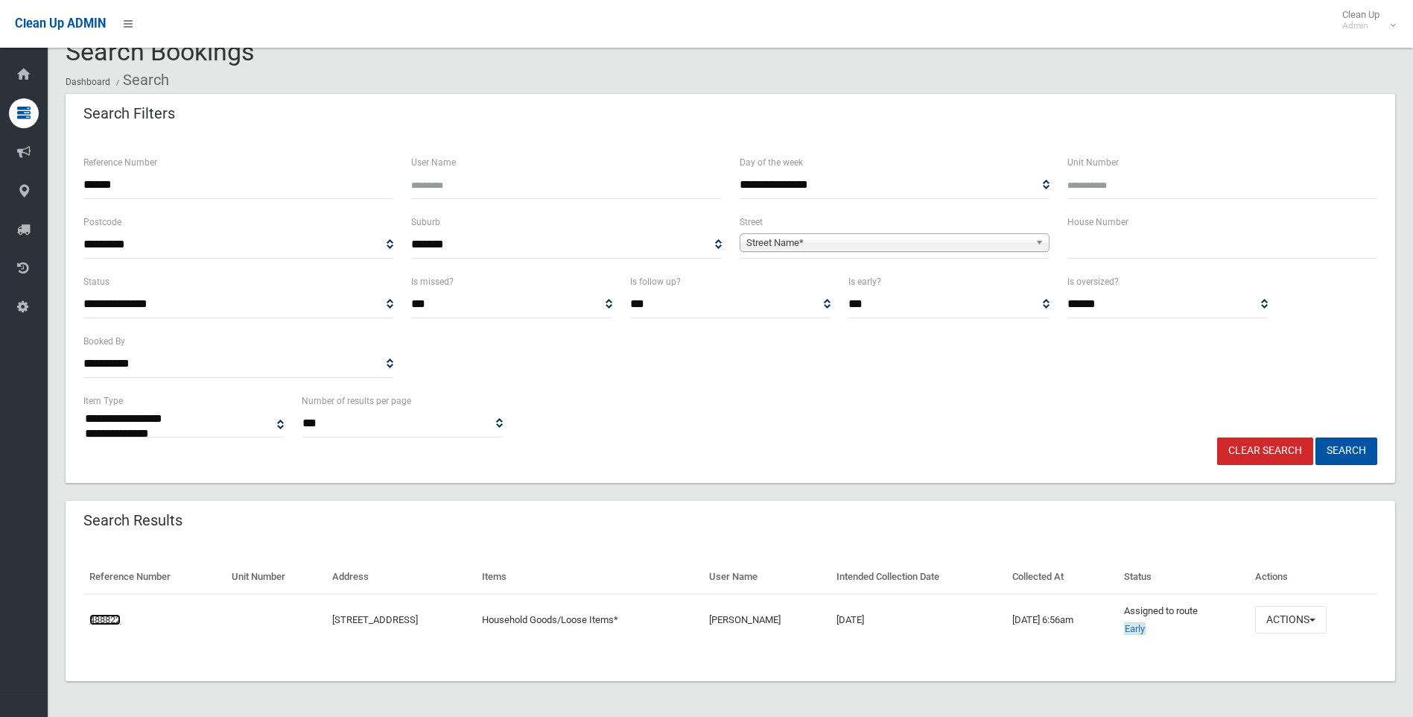
click at [101, 621] on link "488822" at bounding box center [104, 619] width 31 height 11
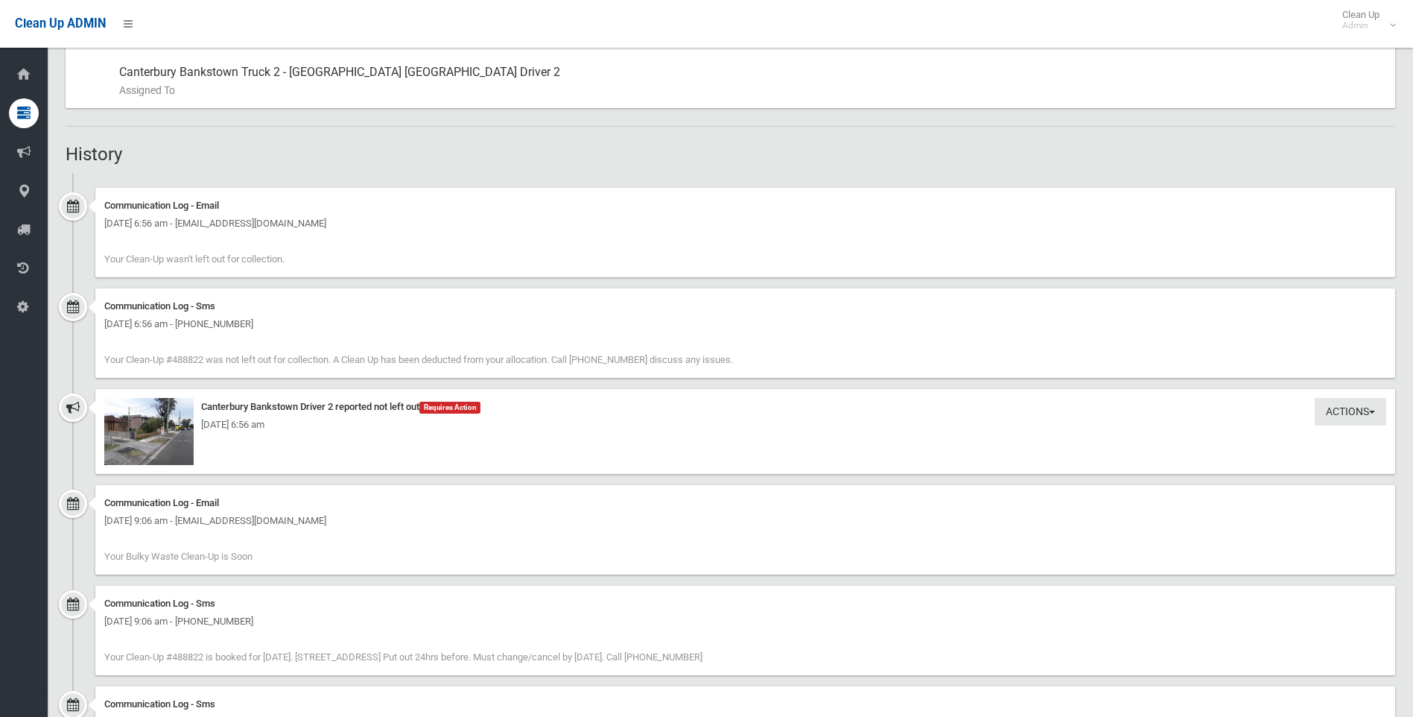
scroll to position [820, 0]
click at [136, 432] on img at bounding box center [148, 428] width 89 height 67
click at [162, 438] on img at bounding box center [148, 428] width 89 height 67
click at [159, 437] on img at bounding box center [148, 428] width 89 height 67
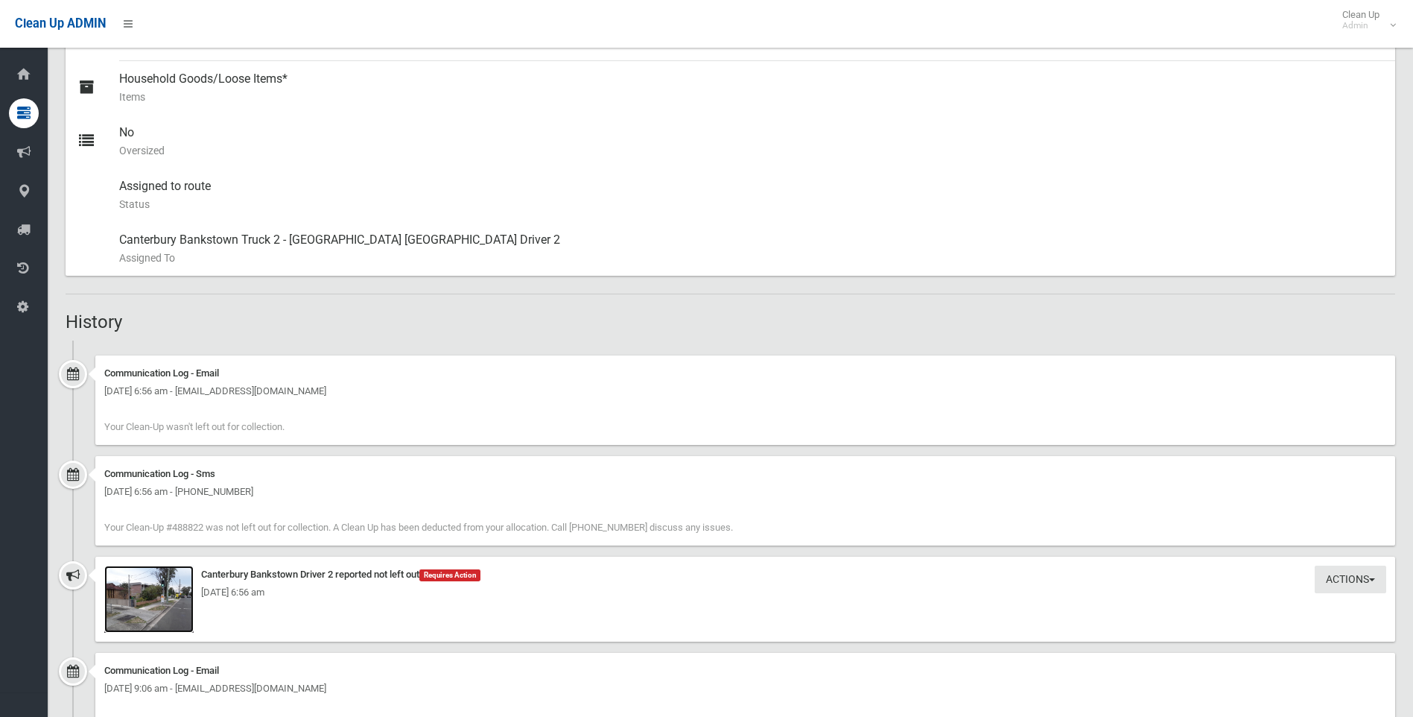
scroll to position [671, 0]
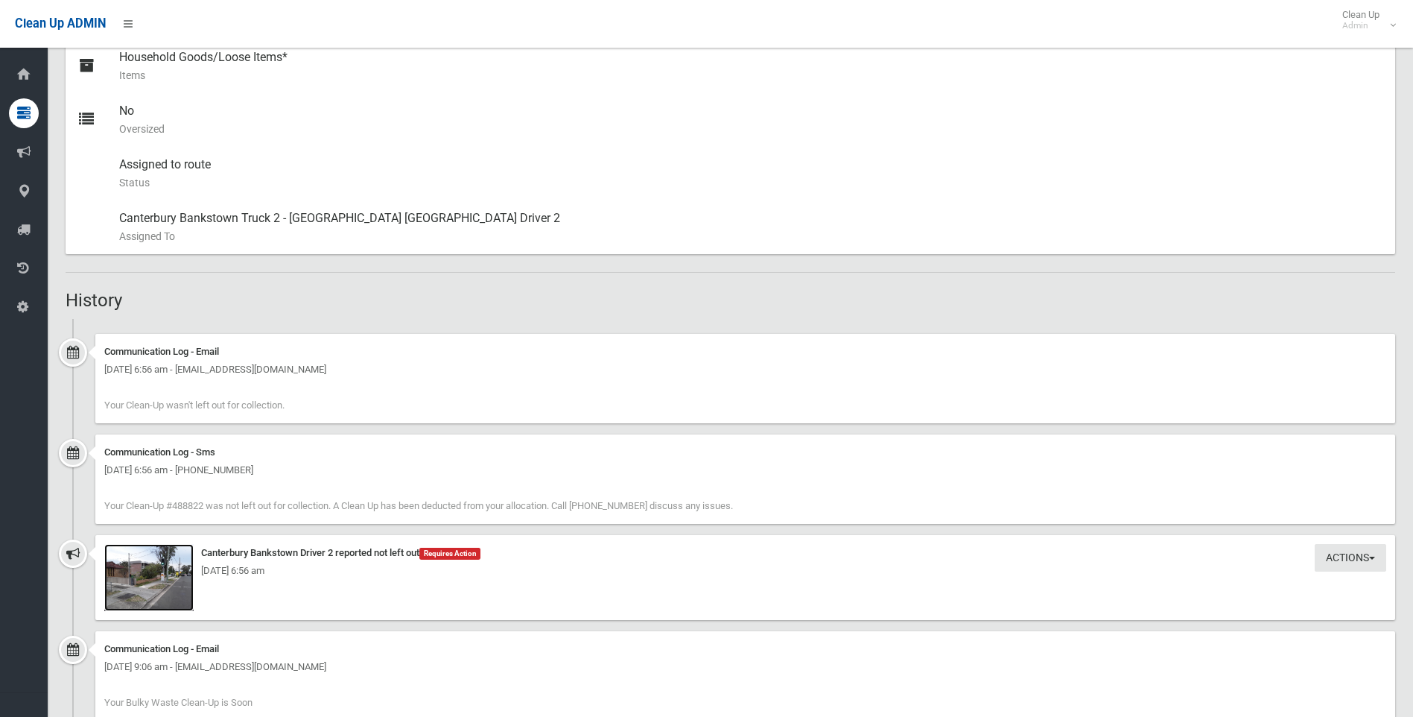
click at [159, 560] on img at bounding box center [148, 577] width 89 height 67
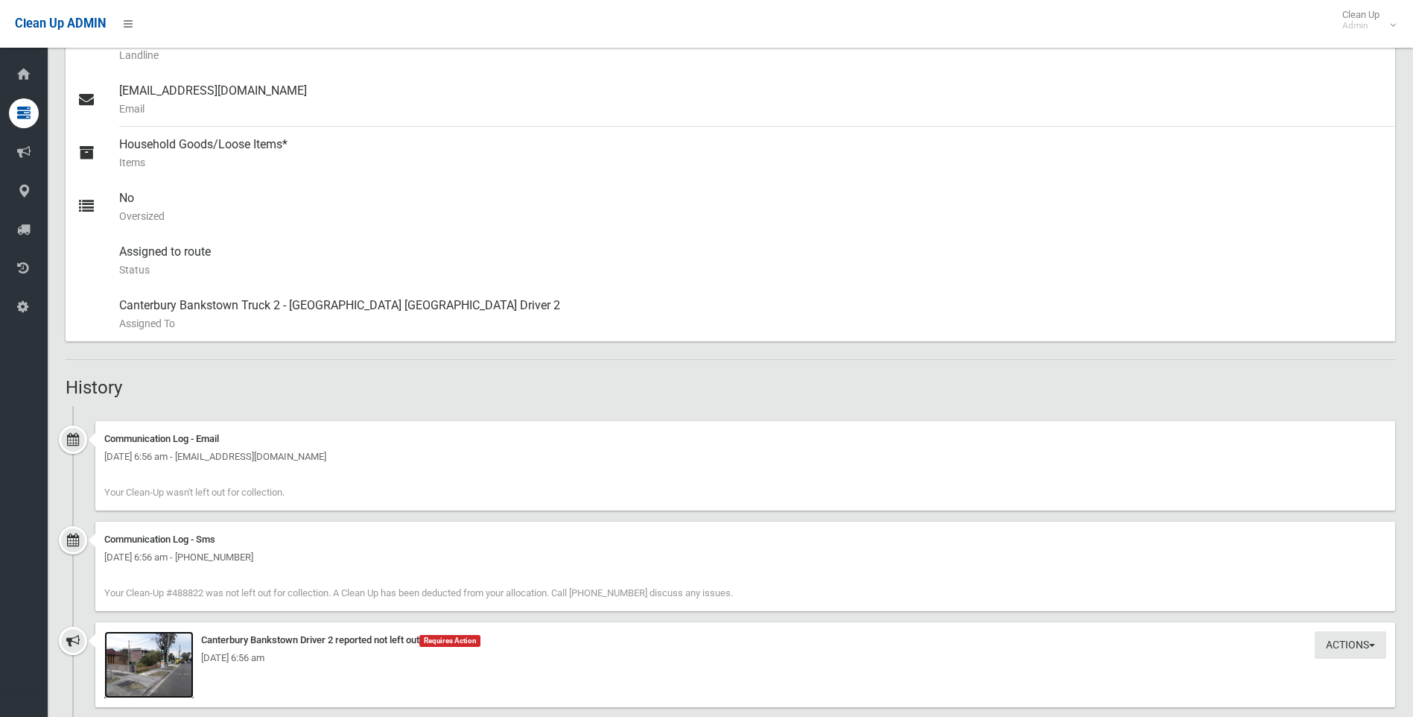
scroll to position [820, 0]
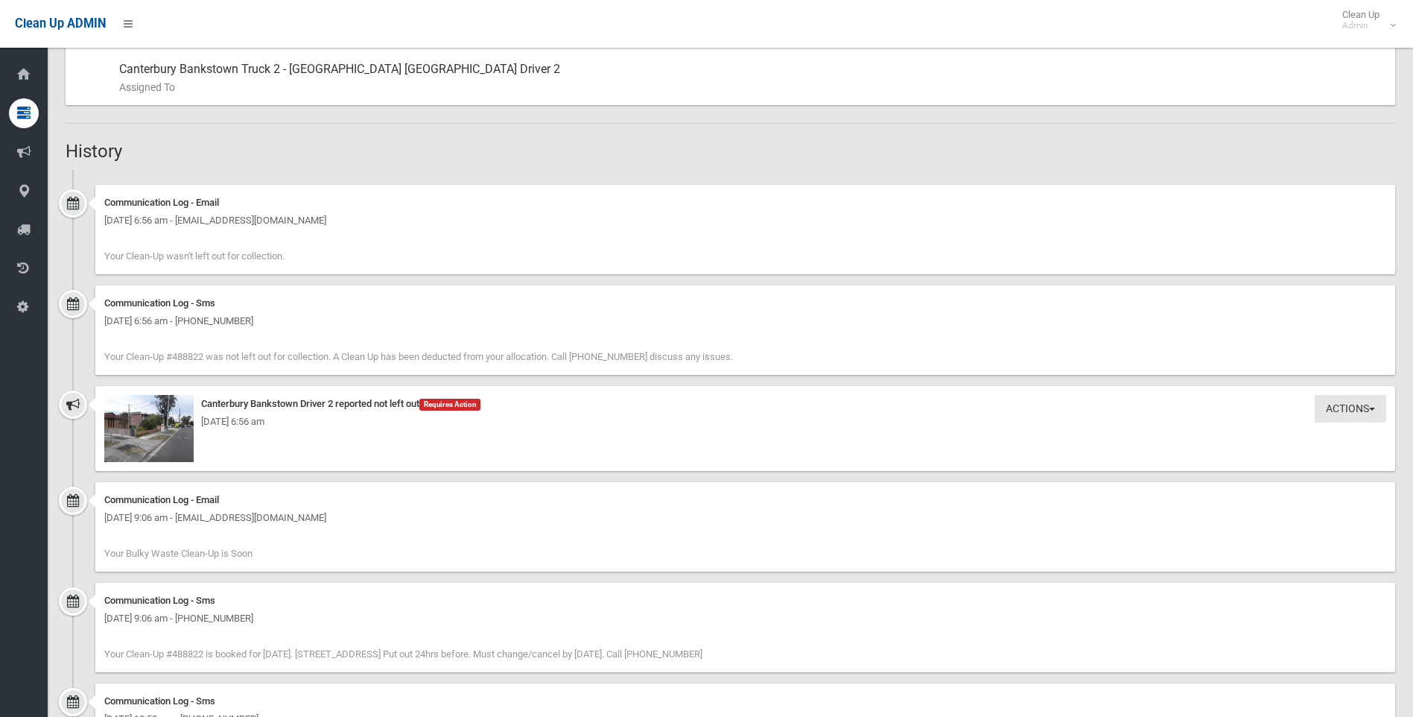
click at [151, 430] on div "[DATE] 6:56 am" at bounding box center [745, 422] width 1282 height 18
click at [104, 420] on div "[DATE] 6:56 am" at bounding box center [745, 422] width 1282 height 18
click at [157, 434] on img at bounding box center [148, 428] width 89 height 67
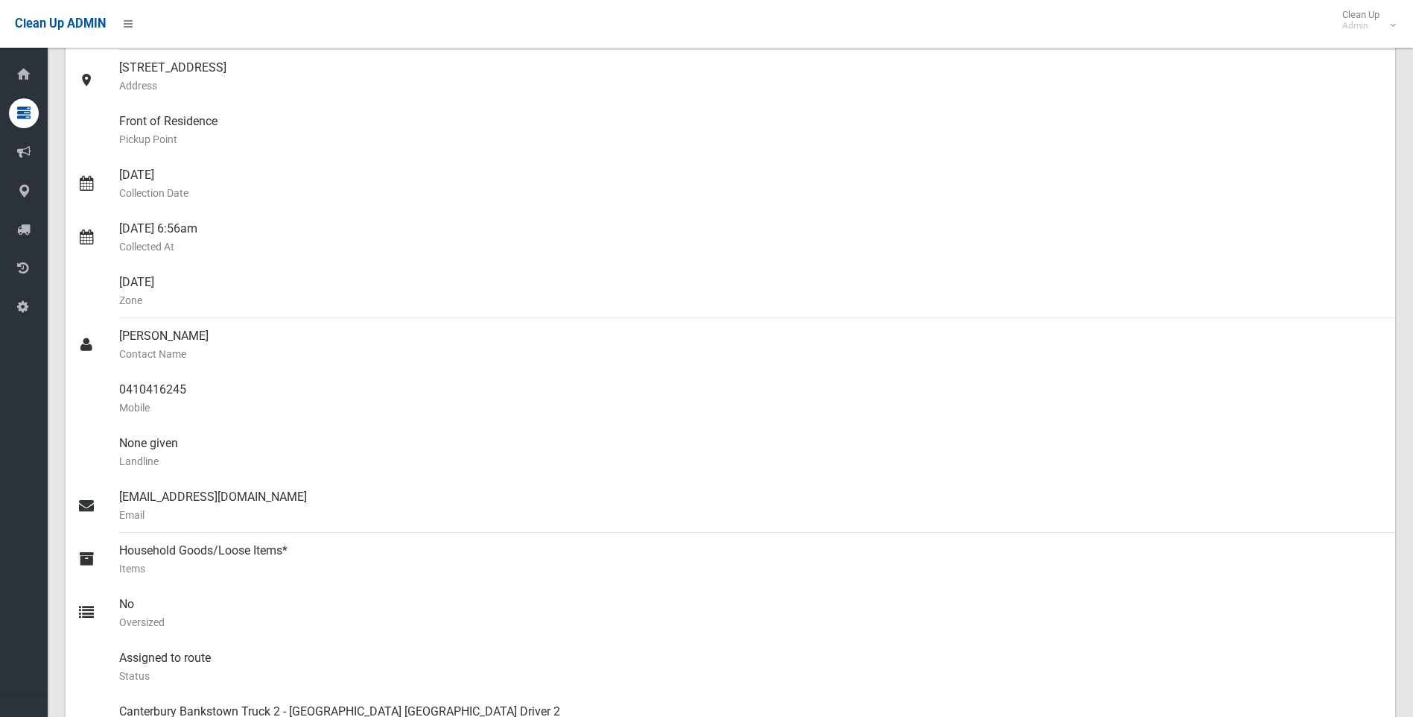
scroll to position [0, 0]
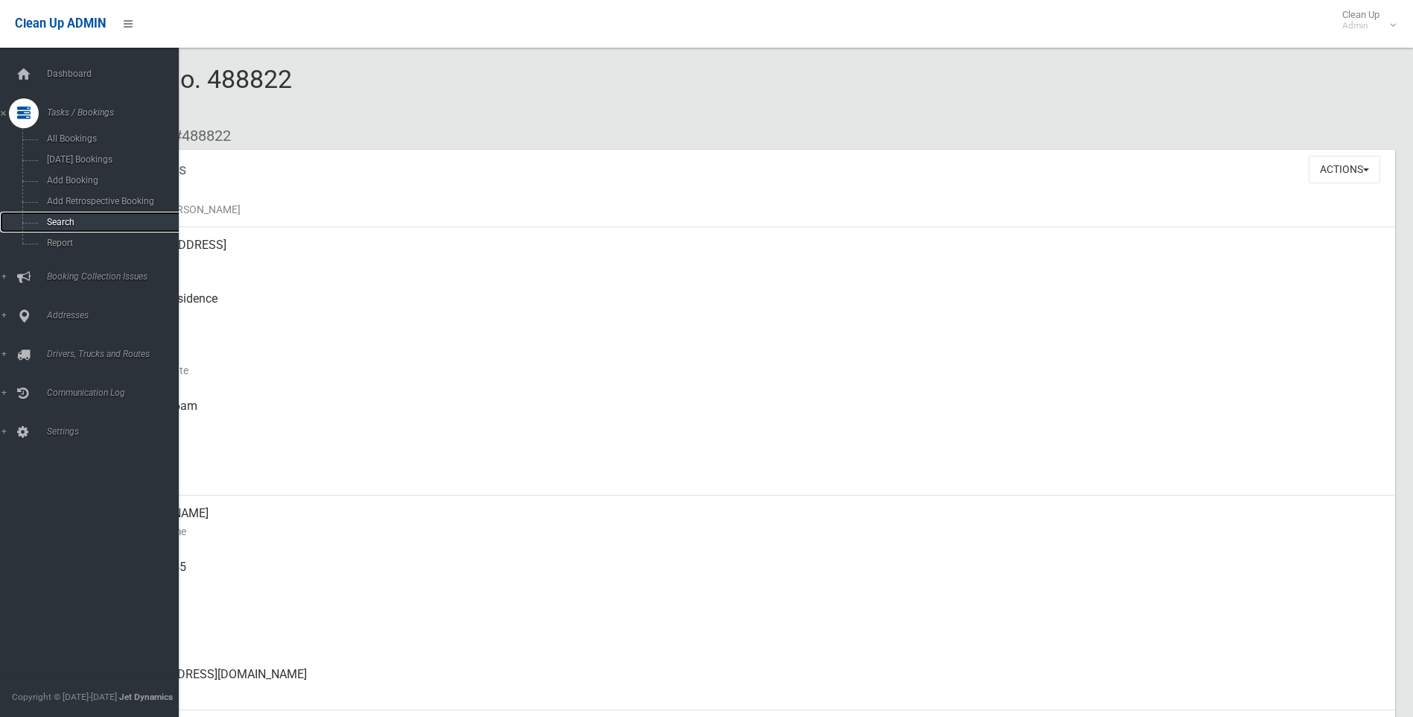
click at [85, 218] on span "Search" at bounding box center [109, 222] width 135 height 10
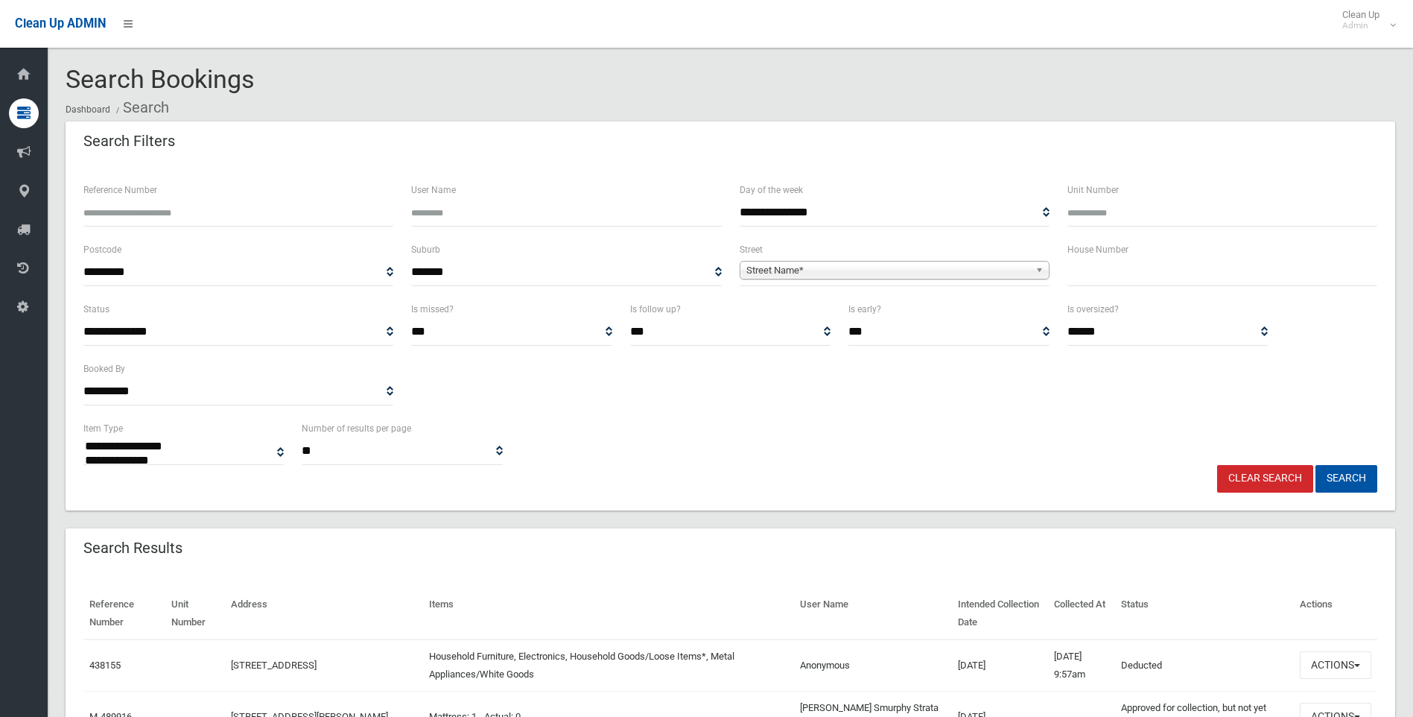
select select
